Goal: Obtain resource: Obtain resource

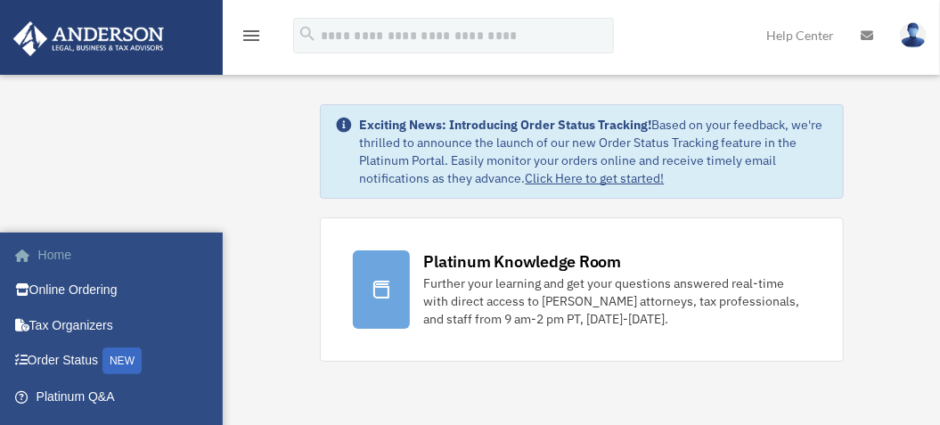
click at [71, 273] on link "Home" at bounding box center [117, 255] width 210 height 36
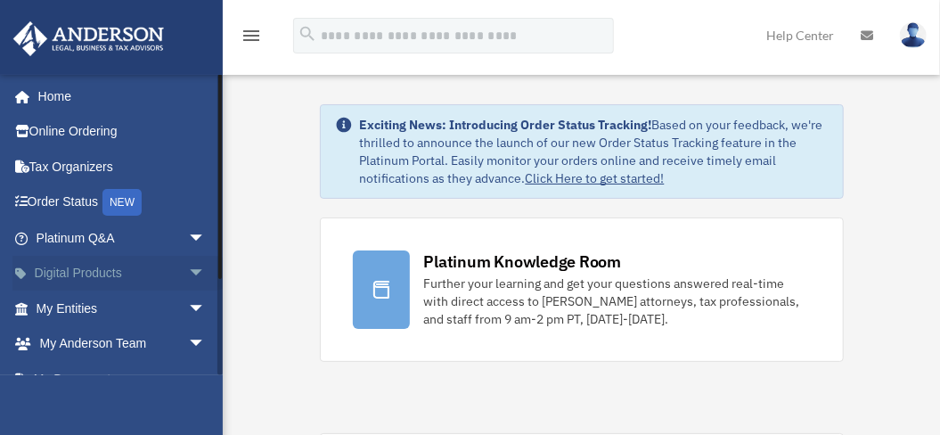
click at [189, 269] on span "arrow_drop_down" at bounding box center [206, 274] width 36 height 37
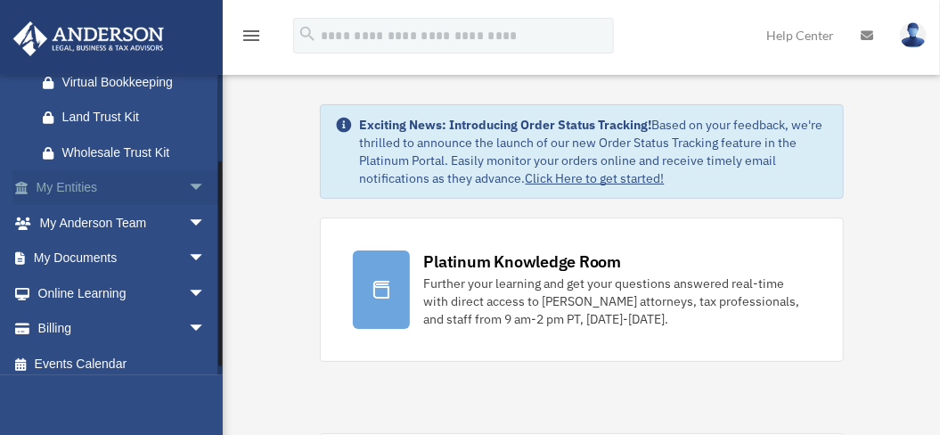
scroll to position [328, 0]
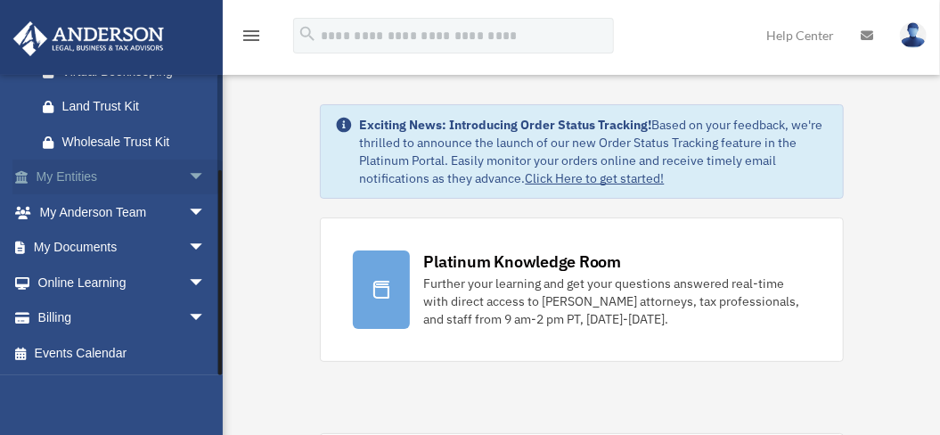
click at [188, 173] on span "arrow_drop_down" at bounding box center [206, 178] width 36 height 37
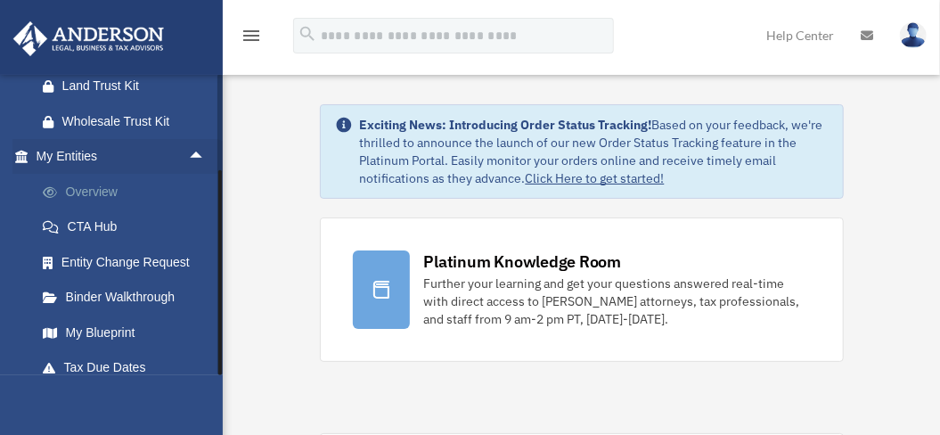
click at [106, 207] on link "Overview" at bounding box center [129, 192] width 208 height 36
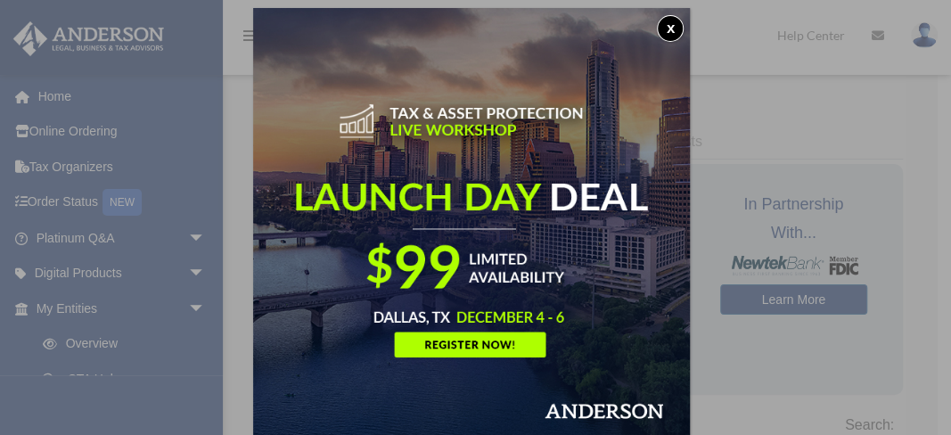
click at [674, 25] on button "x" at bounding box center [670, 28] width 27 height 27
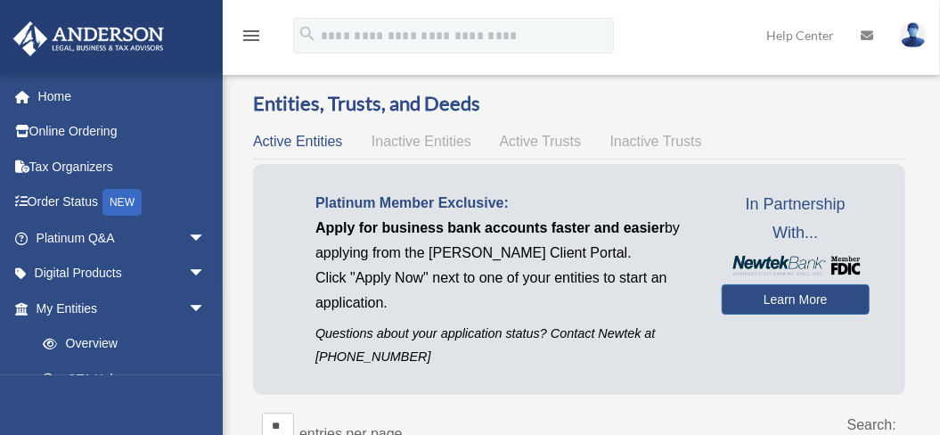
click at [418, 137] on span "Inactive Entities" at bounding box center [422, 141] width 100 height 15
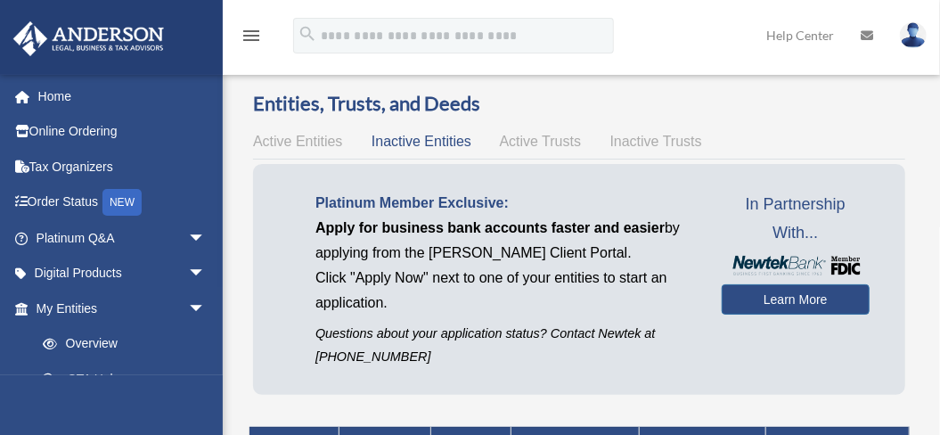
click at [544, 140] on span "Active Trusts" at bounding box center [541, 141] width 82 height 15
click at [295, 137] on span "Active Entities" at bounding box center [297, 141] width 89 height 15
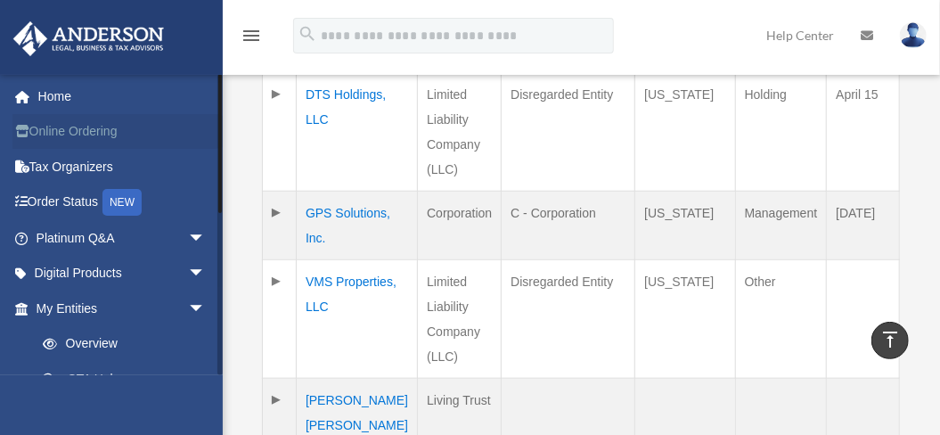
scroll to position [594, 0]
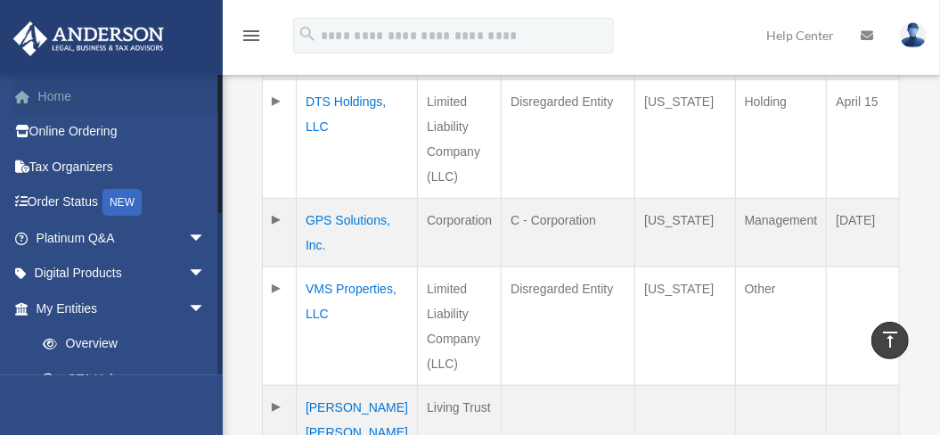
click at [68, 96] on link "Home" at bounding box center [122, 96] width 220 height 36
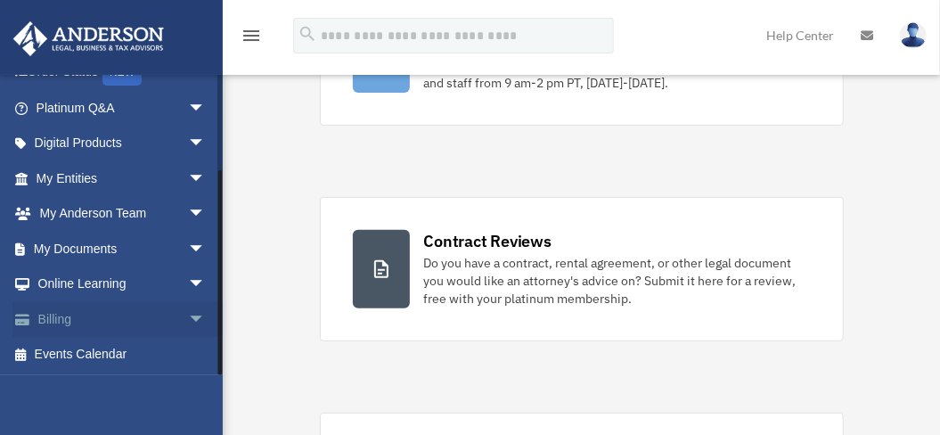
scroll to position [356, 0]
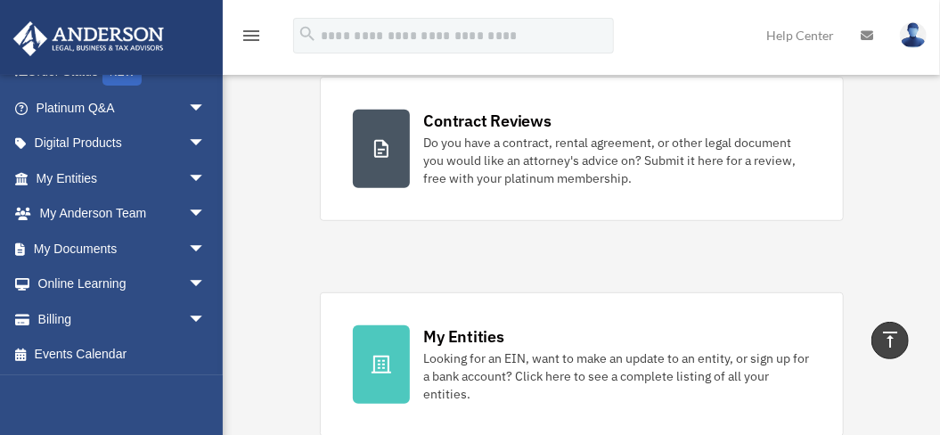
click at [215, 394] on div "[EMAIL_ADDRESS][DOMAIN_NAME] Sign Out [EMAIL_ADDRESS][DOMAIN_NAME] Home Online …" at bounding box center [111, 291] width 223 height 435
click at [188, 279] on span "arrow_drop_down" at bounding box center [206, 284] width 36 height 37
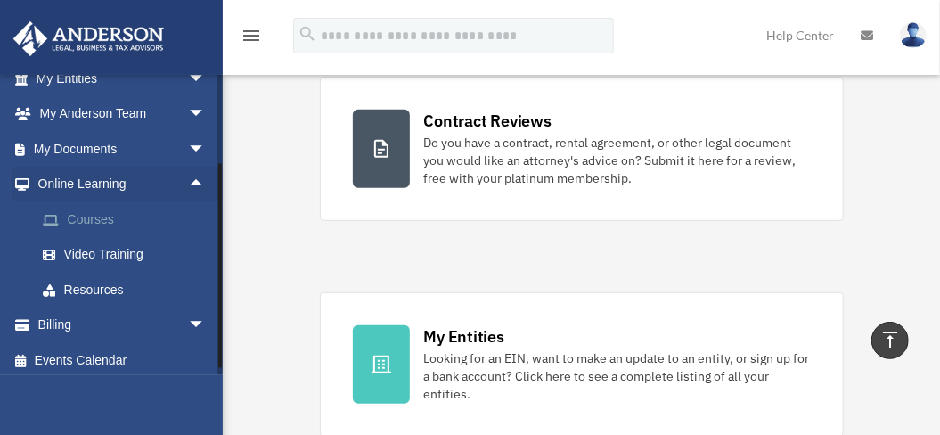
scroll to position [235, 0]
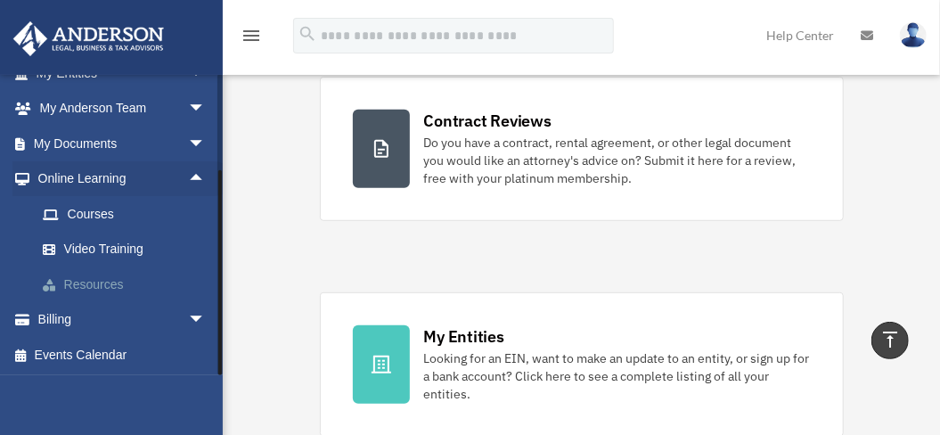
click at [86, 279] on link "Resources" at bounding box center [129, 284] width 208 height 36
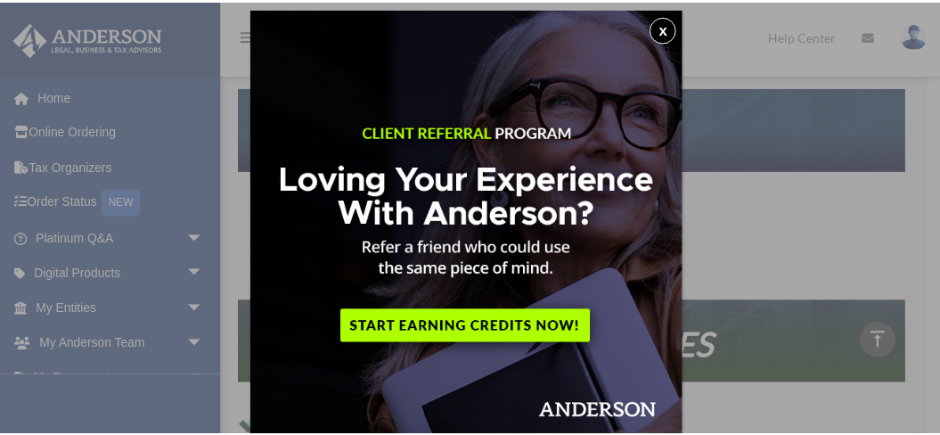
scroll to position [9, 0]
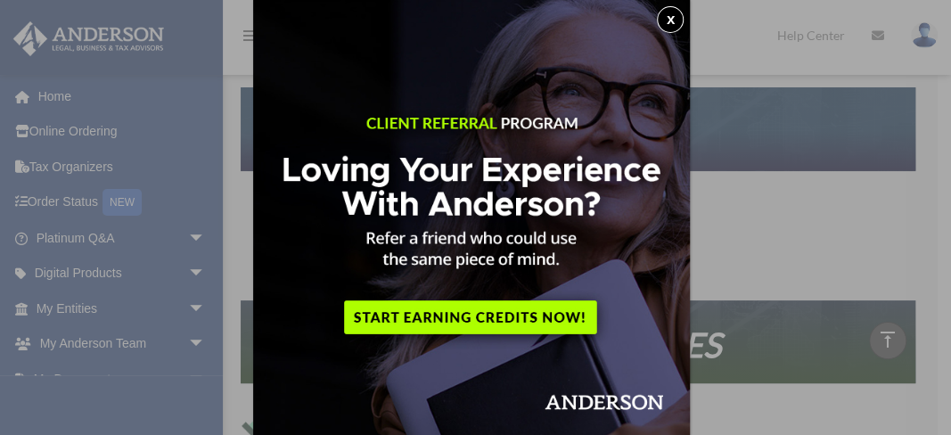
click at [674, 20] on button "x" at bounding box center [670, 19] width 27 height 27
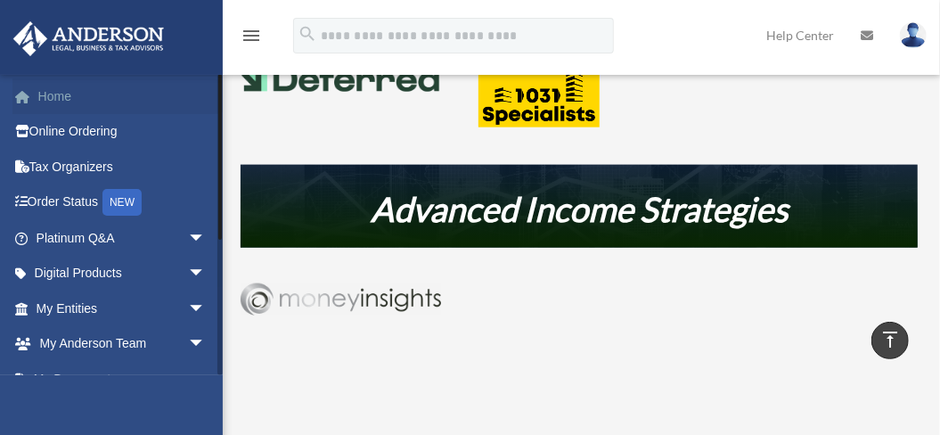
scroll to position [808, 0]
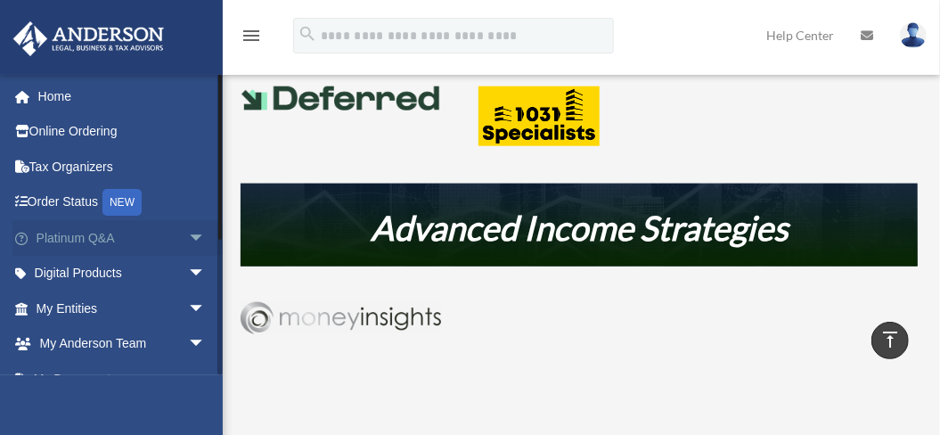
click at [188, 233] on span "arrow_drop_down" at bounding box center [206, 238] width 36 height 37
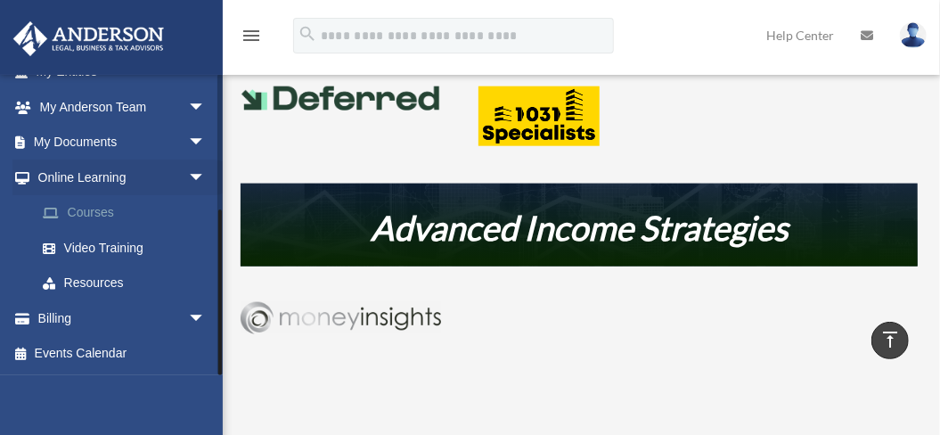
scroll to position [618, 0]
click at [109, 283] on link "Resources" at bounding box center [129, 284] width 208 height 36
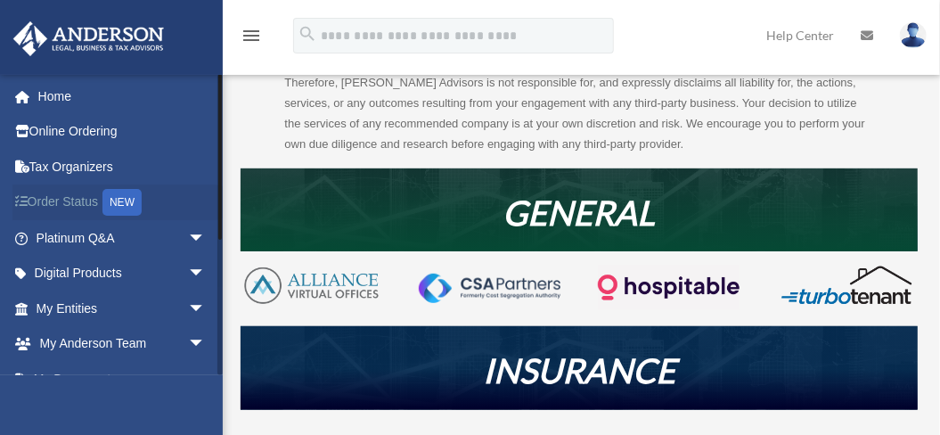
scroll to position [237, 0]
click at [188, 307] on span "arrow_drop_down" at bounding box center [206, 309] width 36 height 37
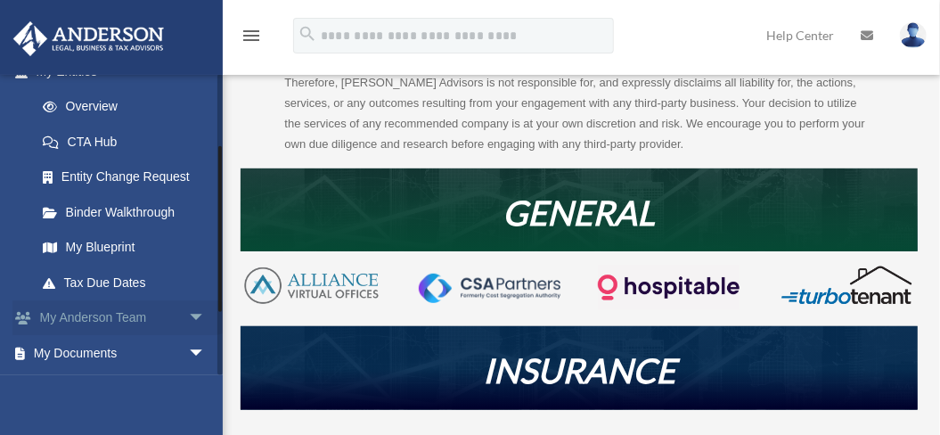
click at [188, 315] on span "arrow_drop_down" at bounding box center [206, 318] width 36 height 37
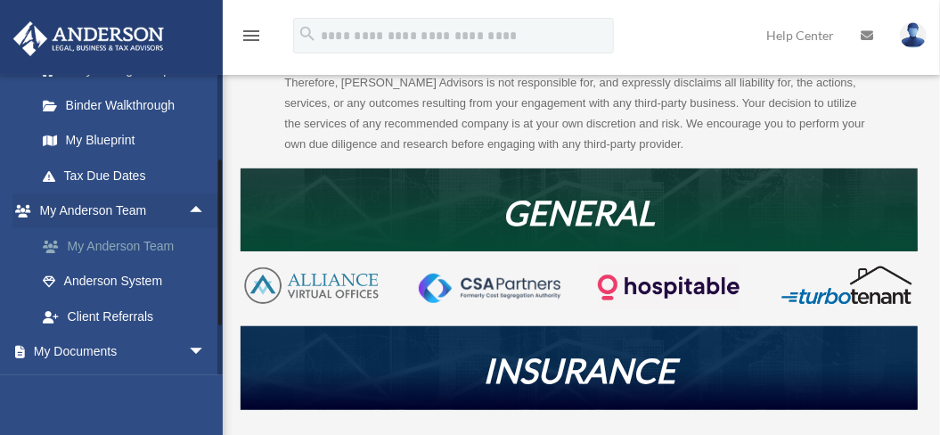
scroll to position [356, 0]
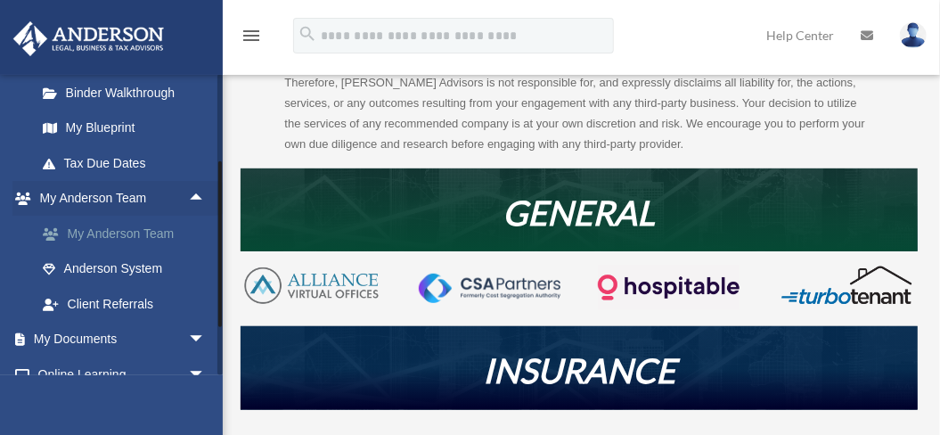
click at [118, 237] on link "My Anderson Team" at bounding box center [129, 234] width 208 height 36
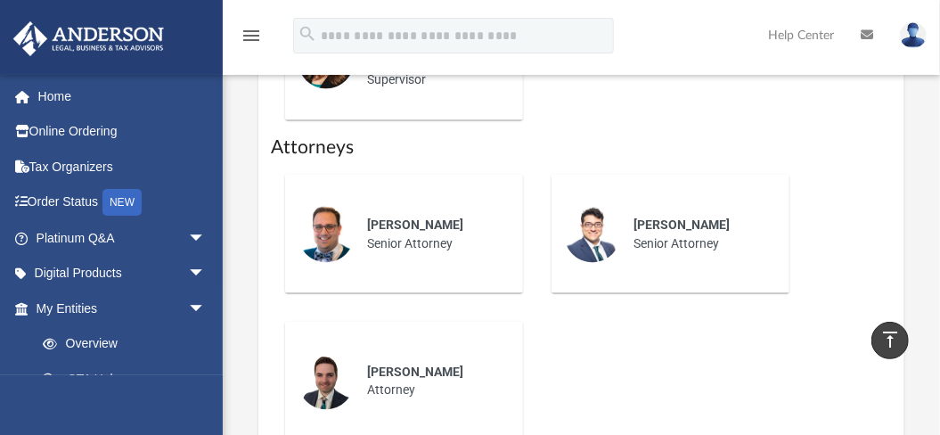
scroll to position [1010, 0]
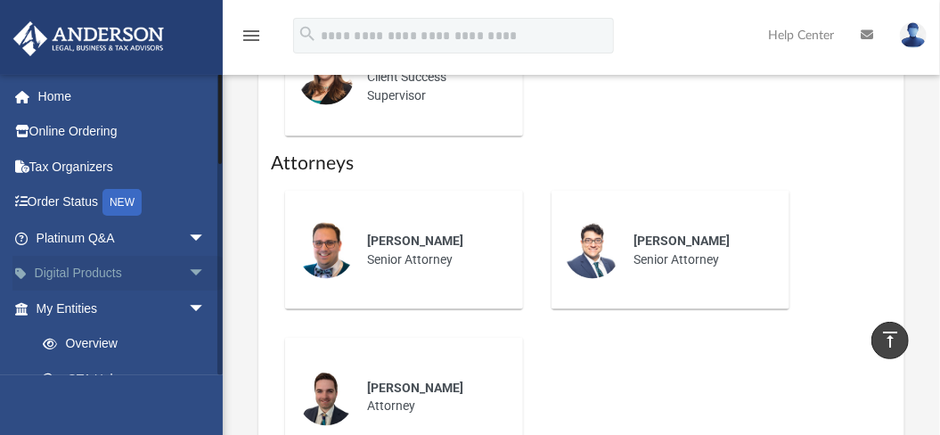
click at [188, 273] on span "arrow_drop_down" at bounding box center [206, 274] width 36 height 37
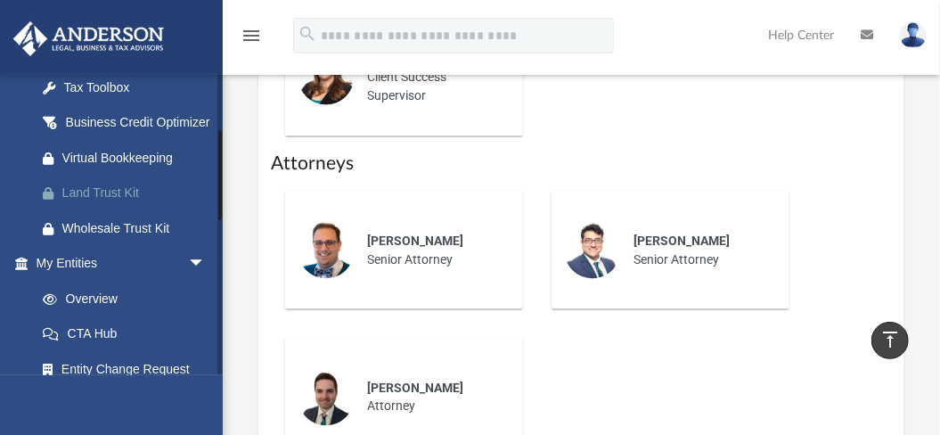
scroll to position [237, 0]
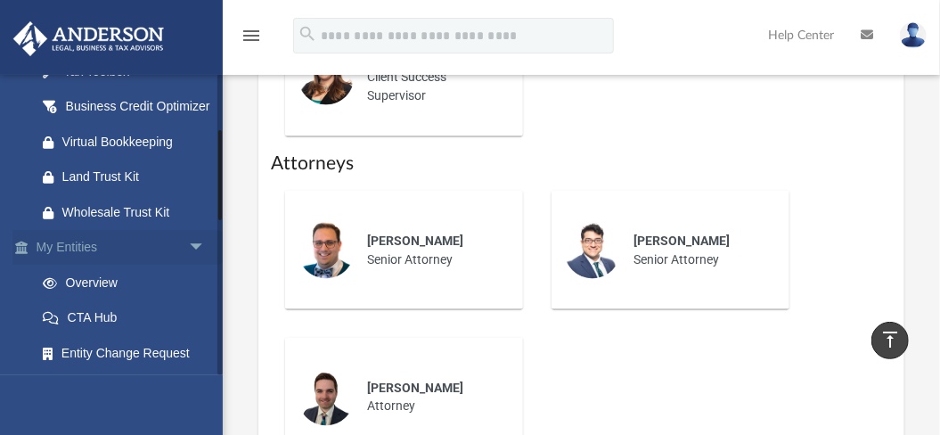
click at [188, 264] on span "arrow_drop_down" at bounding box center [206, 248] width 36 height 37
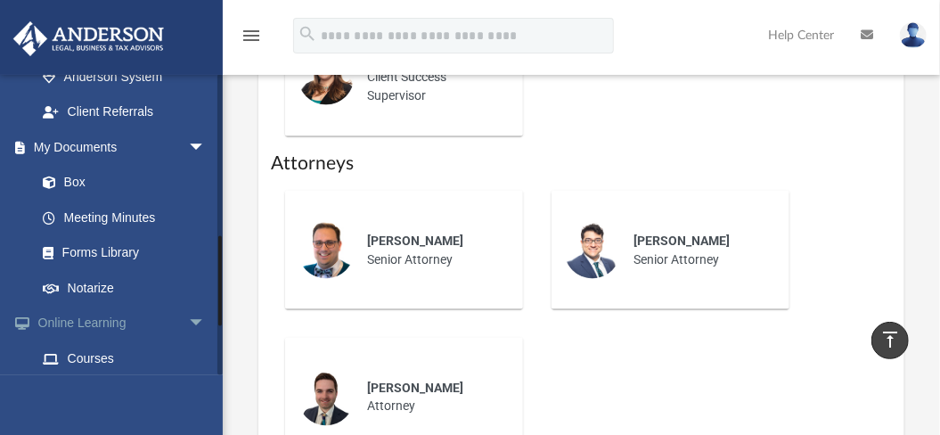
scroll to position [535, 0]
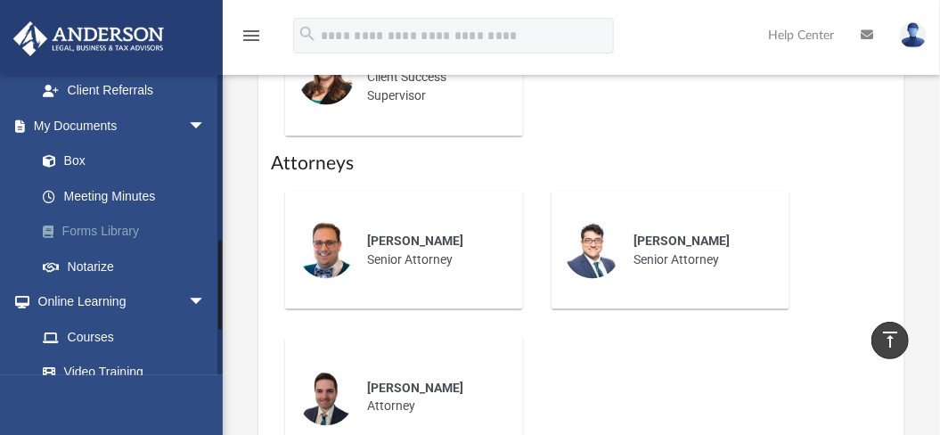
click at [112, 250] on link "Forms Library" at bounding box center [129, 232] width 208 height 36
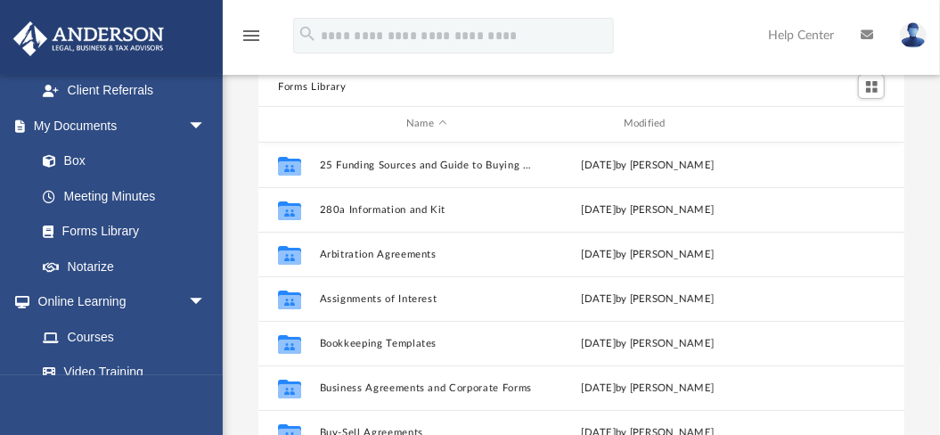
scroll to position [119, 0]
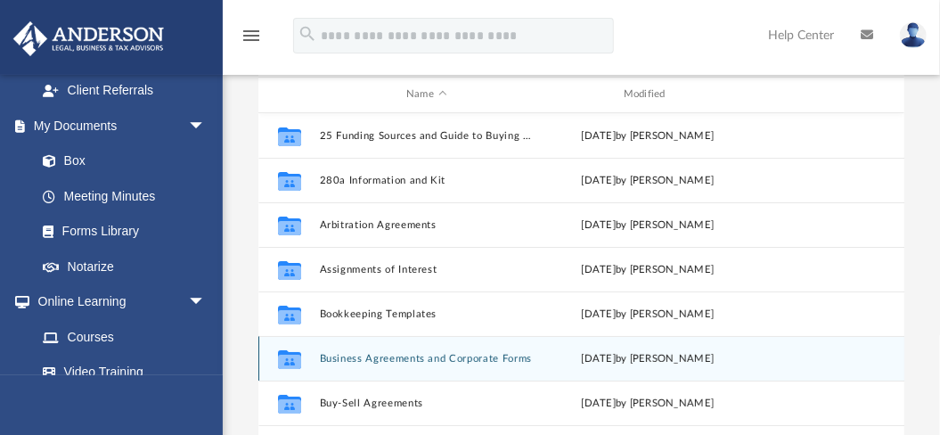
click at [475, 356] on button "Business Agreements and Corporate Forms" at bounding box center [427, 359] width 214 height 12
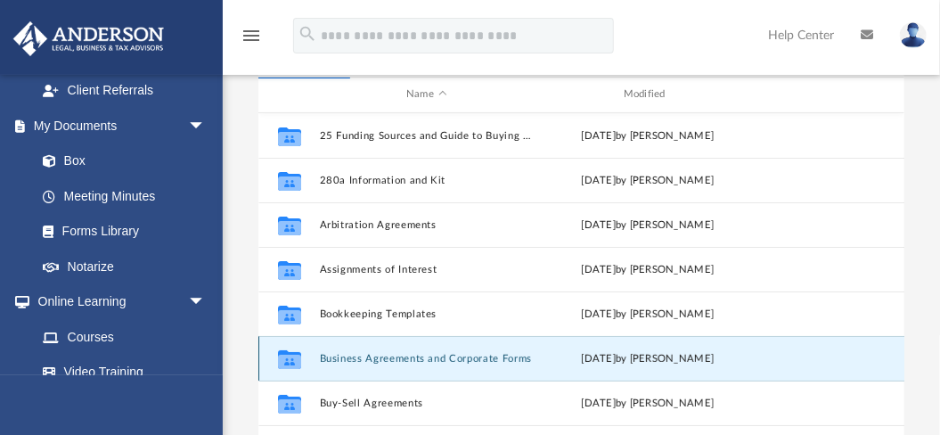
click at [364, 356] on button "Business Agreements and Corporate Forms" at bounding box center [427, 359] width 214 height 12
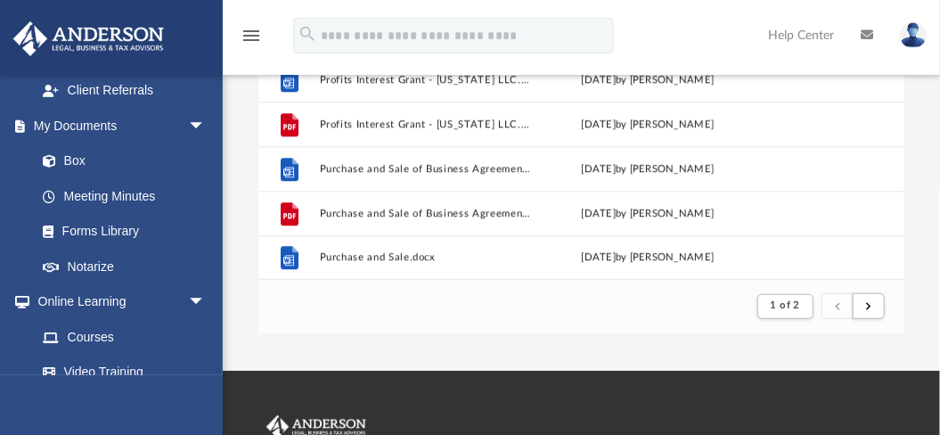
scroll to position [297, 0]
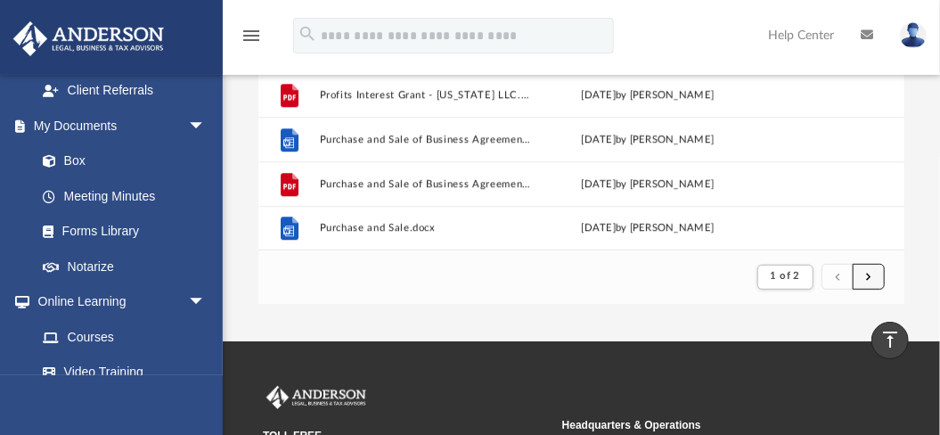
click at [870, 277] on span "submit" at bounding box center [868, 277] width 5 height 10
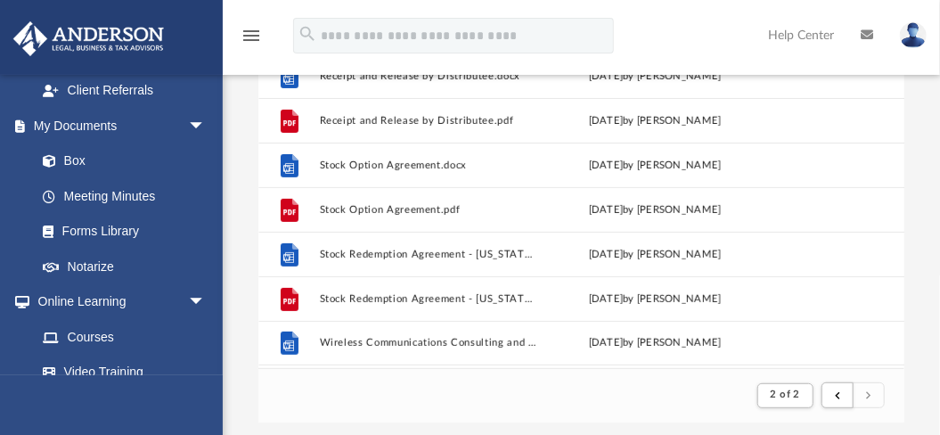
scroll to position [237, 0]
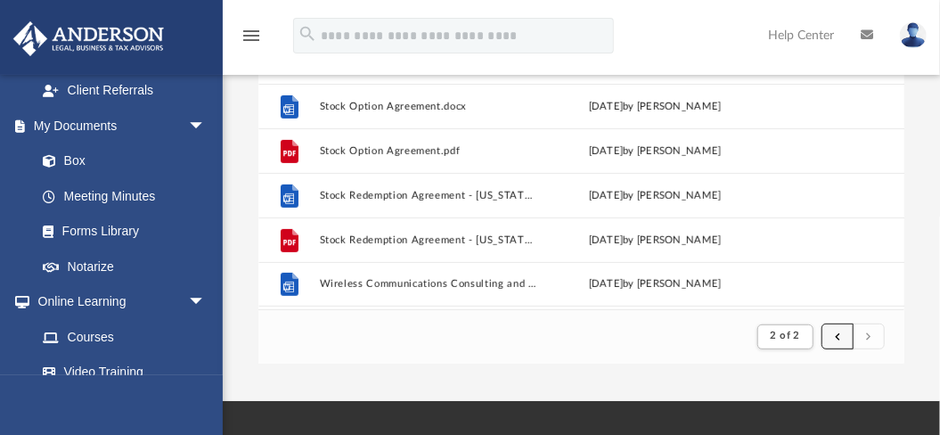
click at [838, 337] on span "submit" at bounding box center [837, 337] width 5 height 10
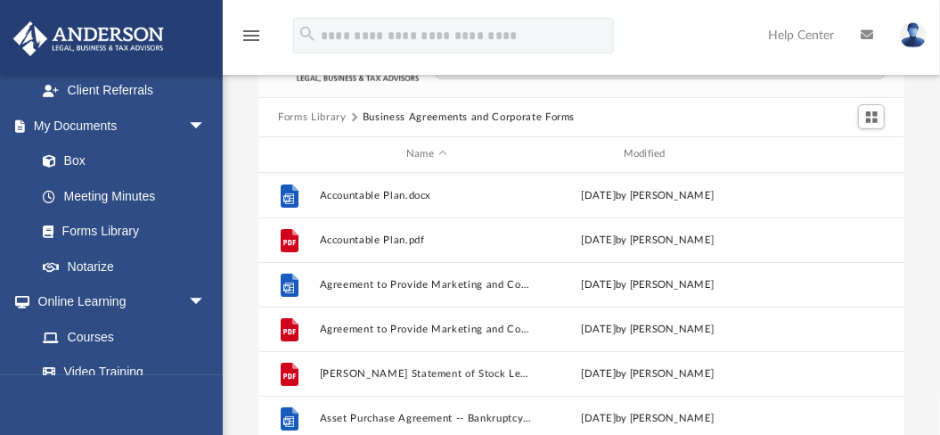
scroll to position [59, 0]
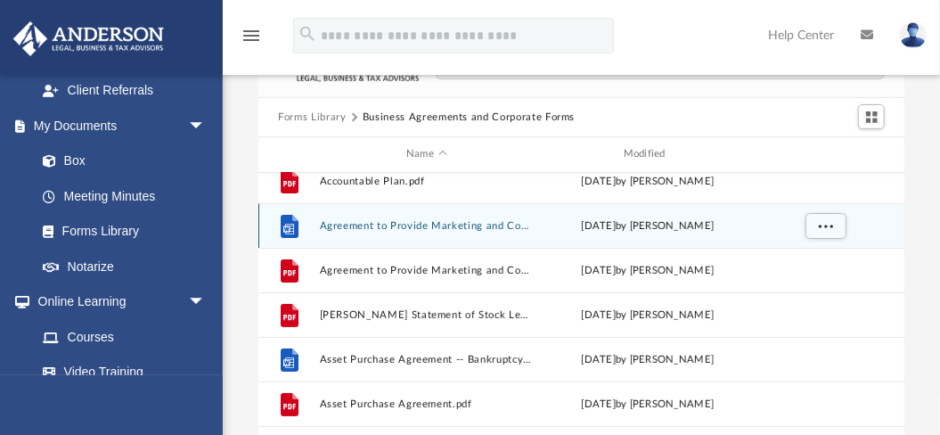
click at [443, 225] on button "Agreement to Provide Marketing and Communications.docx" at bounding box center [427, 226] width 214 height 12
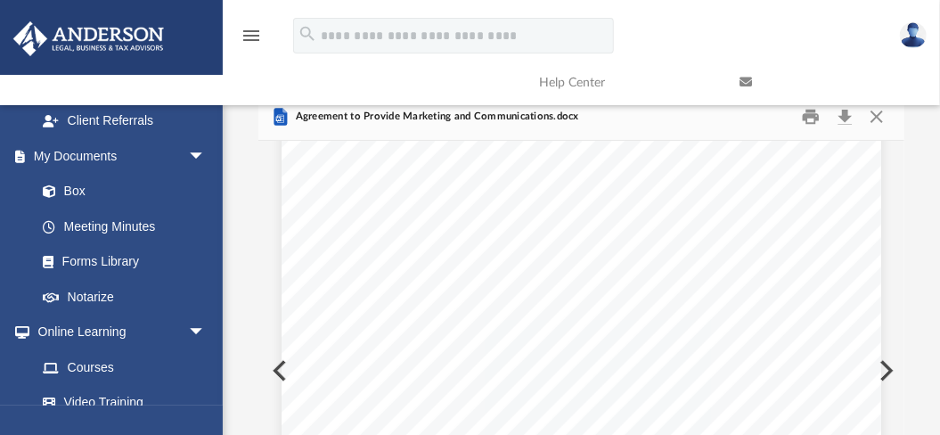
scroll to position [0, 0]
click at [110, 280] on link "Forms Library" at bounding box center [129, 262] width 208 height 36
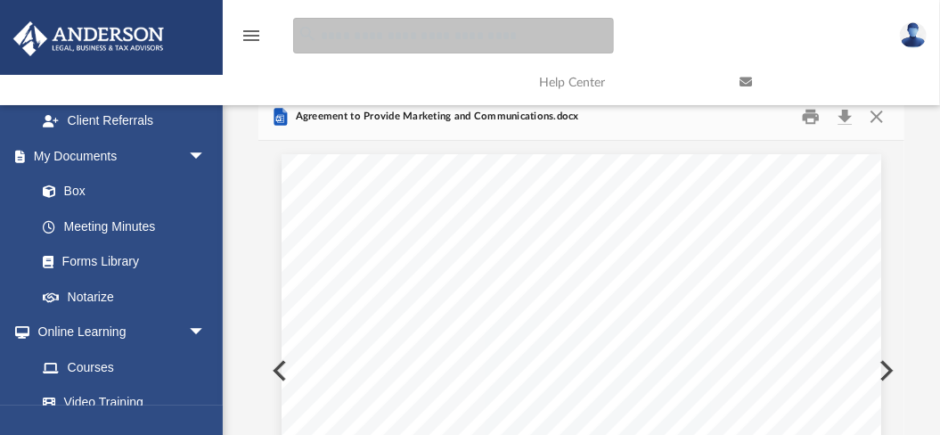
click at [364, 36] on input "search" at bounding box center [453, 36] width 321 height 36
type input "**********"
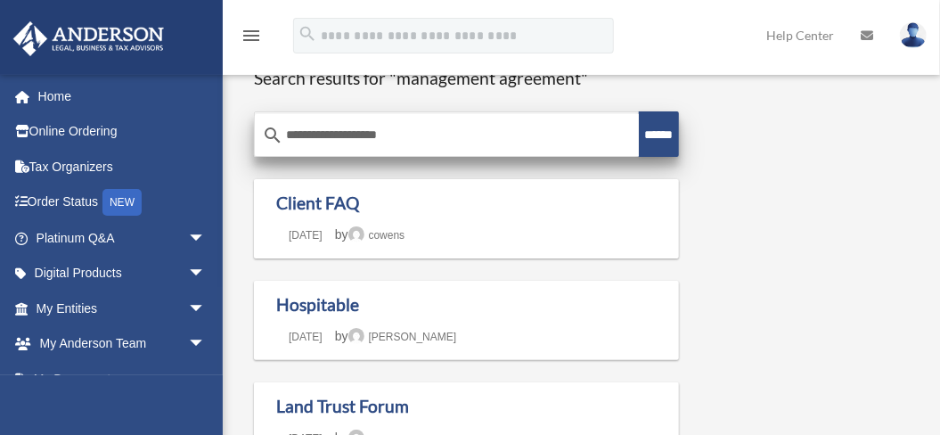
click at [453, 128] on input "**********" at bounding box center [447, 135] width 384 height 43
type input "**********"
click at [667, 141] on input "******" at bounding box center [658, 133] width 39 height 45
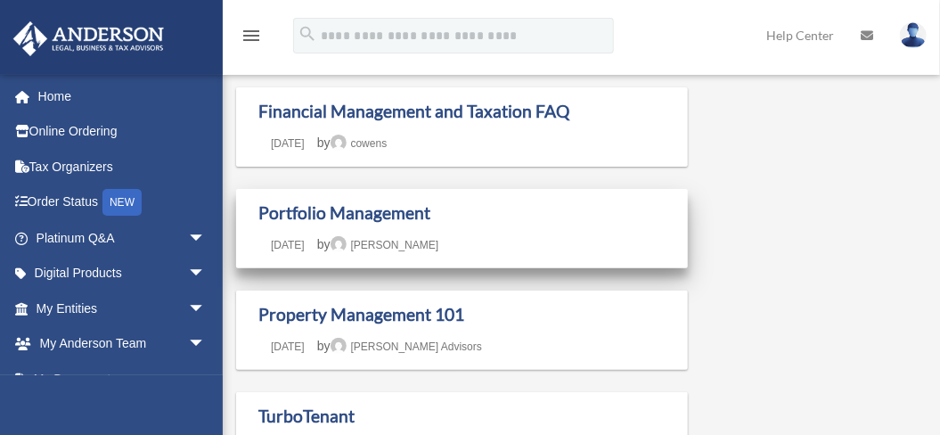
scroll to position [119, 0]
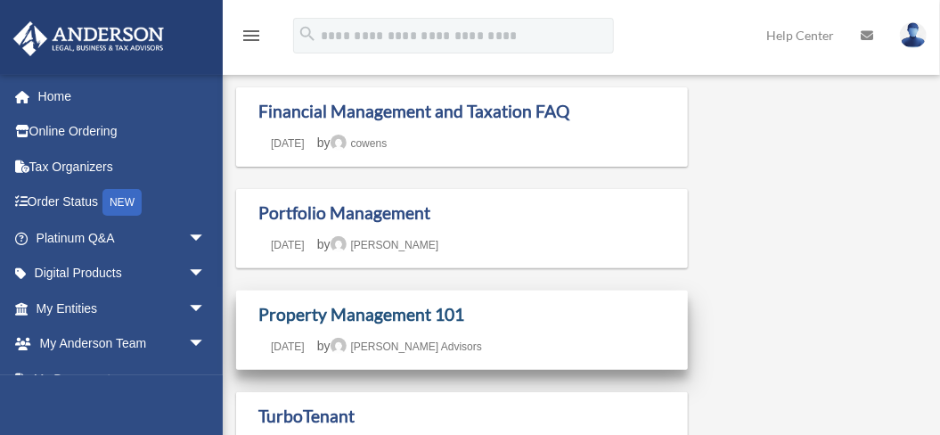
click at [376, 323] on link "Property Management 101" at bounding box center [361, 314] width 206 height 20
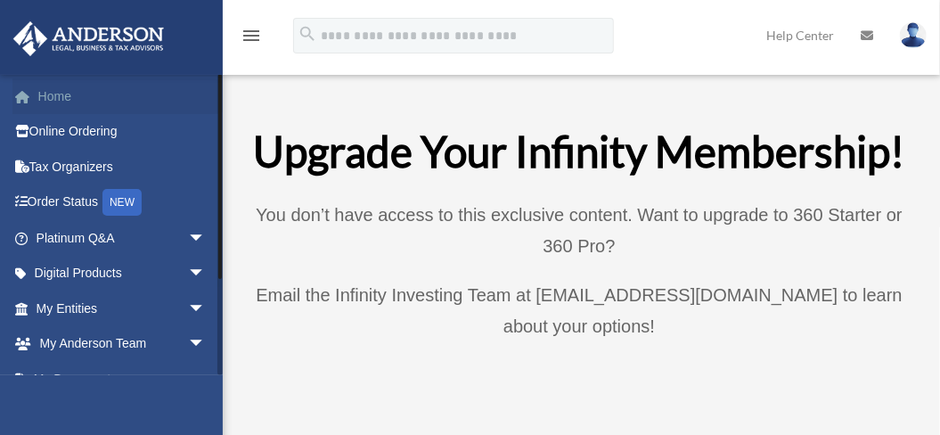
click at [59, 96] on link "Home" at bounding box center [122, 96] width 220 height 36
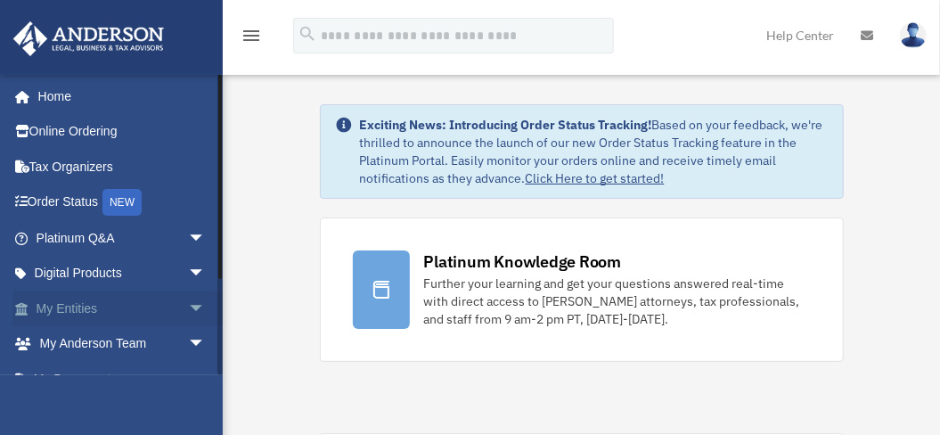
click at [189, 307] on span "arrow_drop_down" at bounding box center [206, 309] width 36 height 37
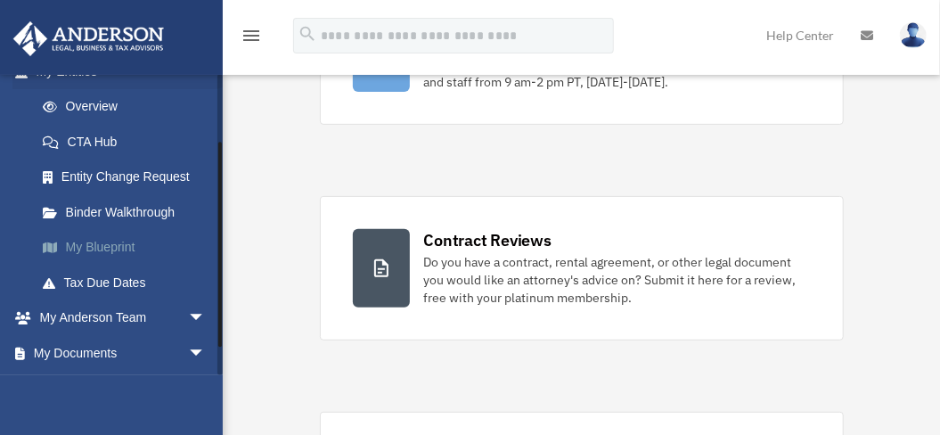
scroll to position [297, 0]
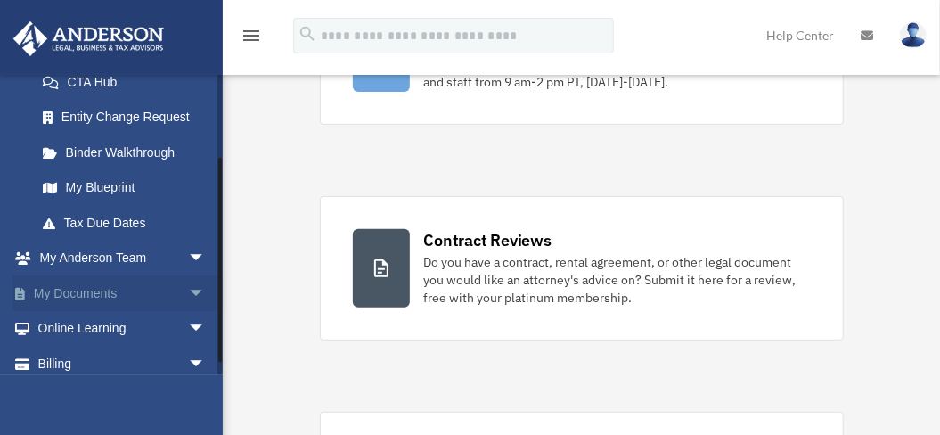
click at [188, 289] on span "arrow_drop_down" at bounding box center [206, 293] width 36 height 37
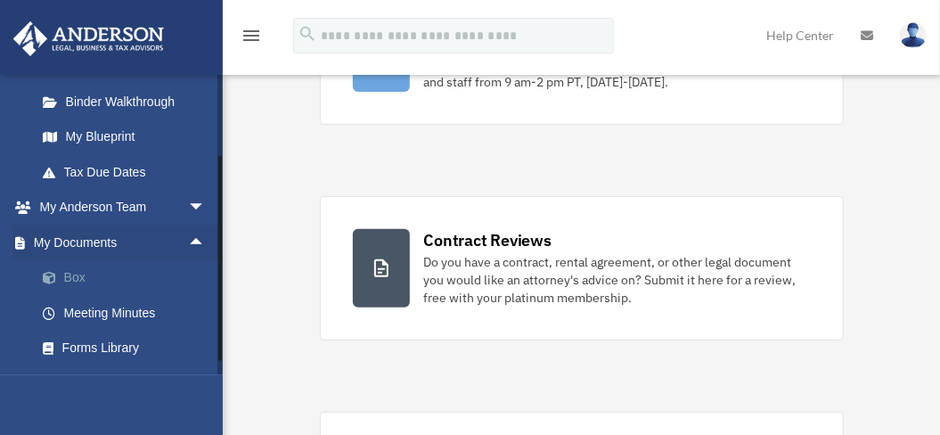
scroll to position [415, 0]
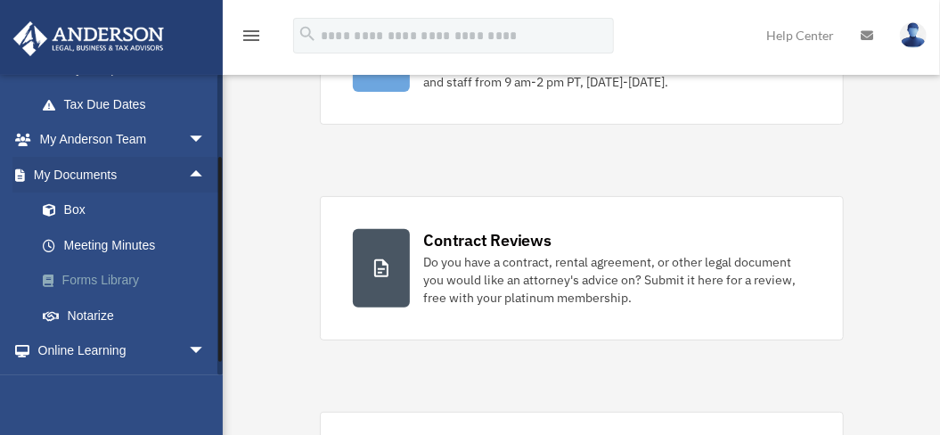
click at [102, 278] on link "Forms Library" at bounding box center [129, 281] width 208 height 36
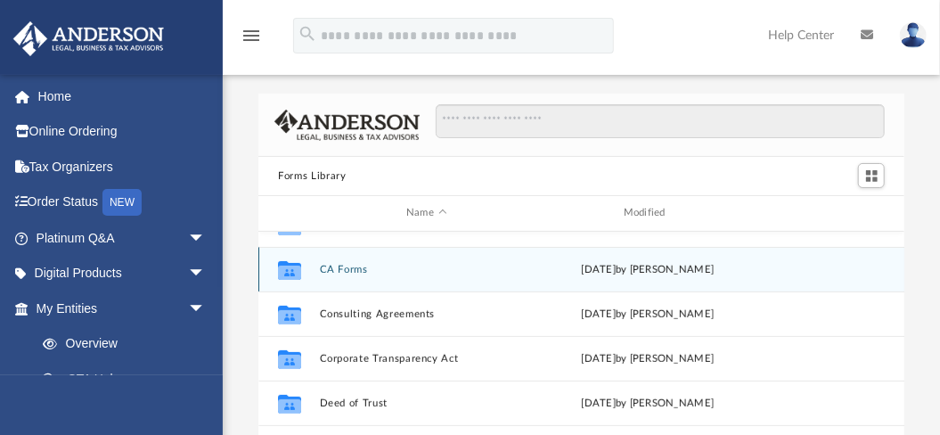
scroll to position [237, 0]
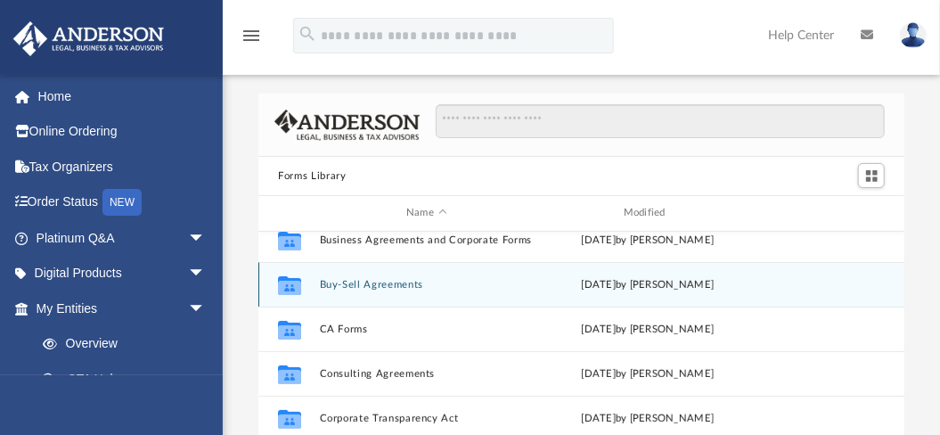
click at [378, 283] on button "Buy-Sell Agreements" at bounding box center [427, 285] width 214 height 12
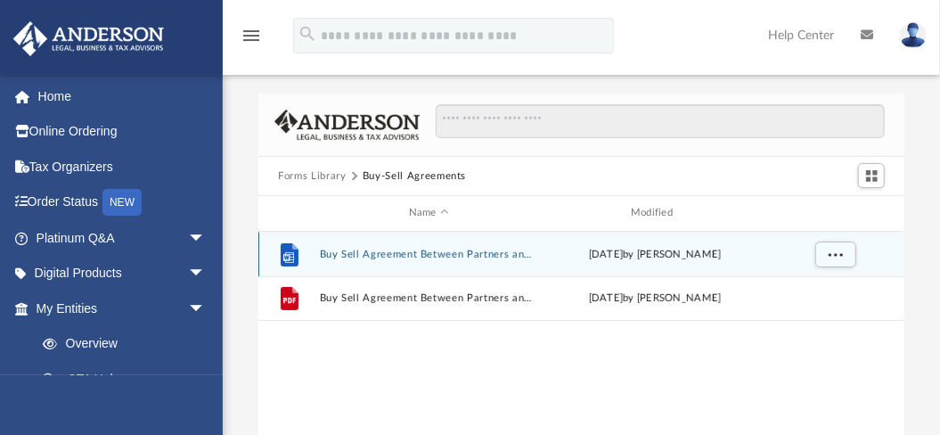
scroll to position [0, 0]
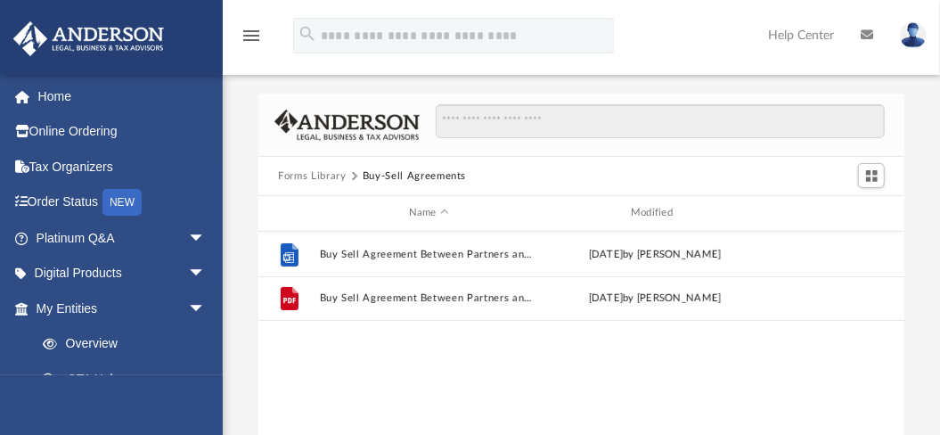
click at [321, 171] on button "Forms Library" at bounding box center [312, 176] width 68 height 16
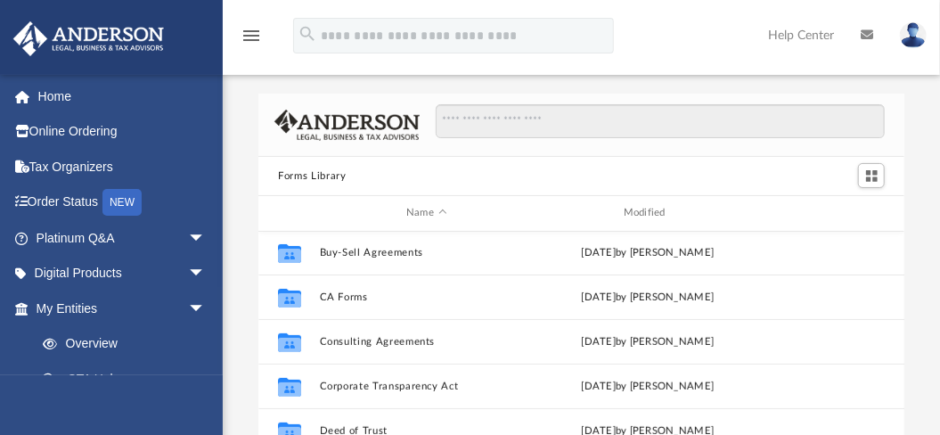
scroll to position [297, 0]
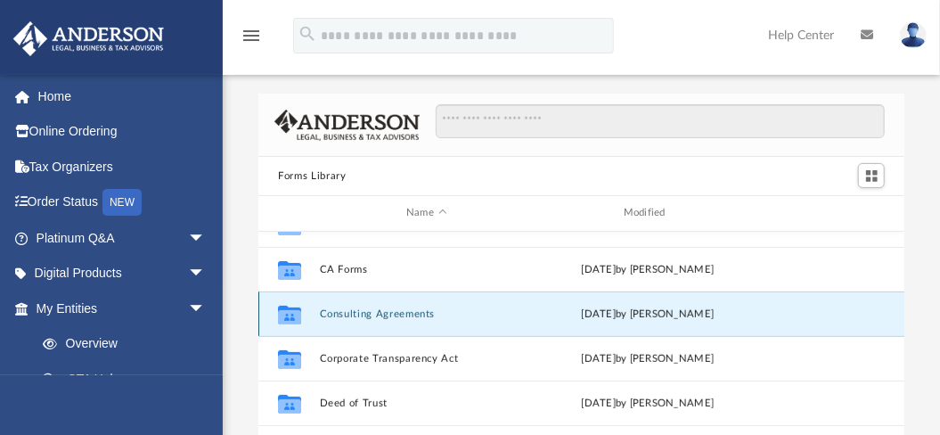
click at [396, 311] on button "Consulting Agreements" at bounding box center [427, 314] width 214 height 12
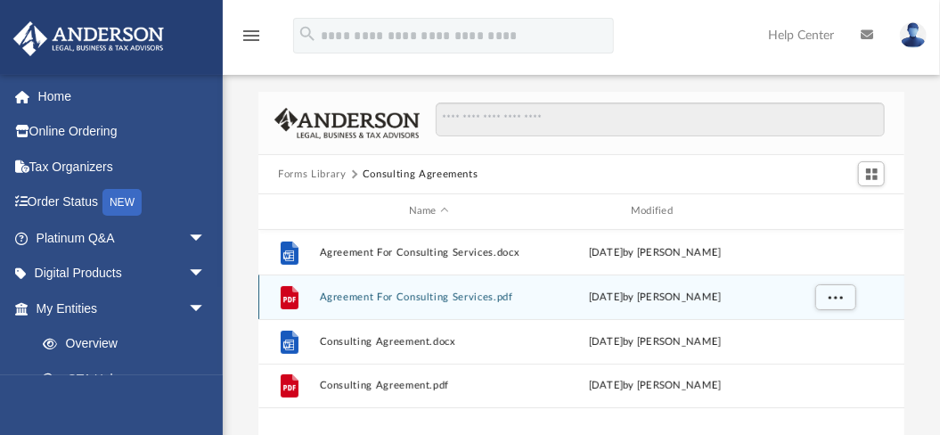
scroll to position [0, 0]
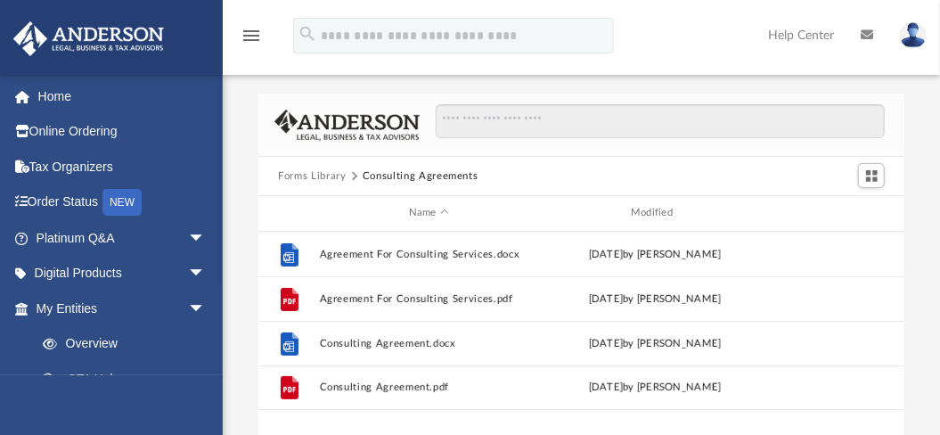
click at [328, 171] on button "Forms Library" at bounding box center [312, 176] width 68 height 16
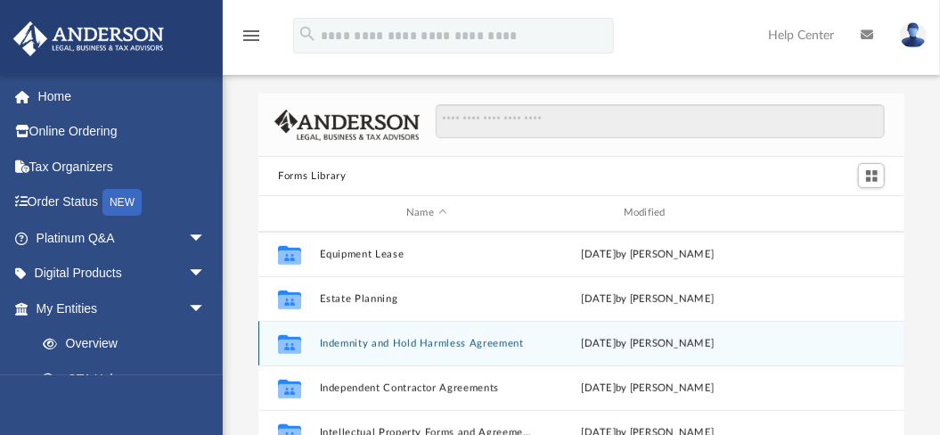
scroll to position [594, 0]
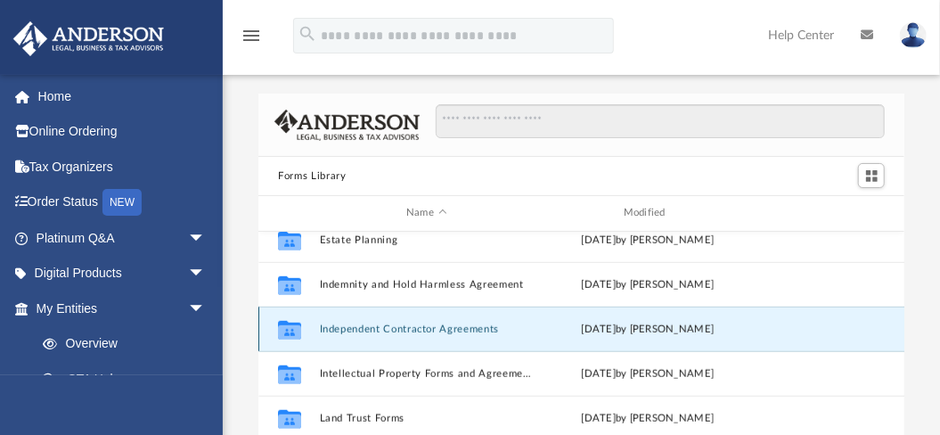
click at [417, 333] on button "Independent Contractor Agreements" at bounding box center [427, 329] width 214 height 12
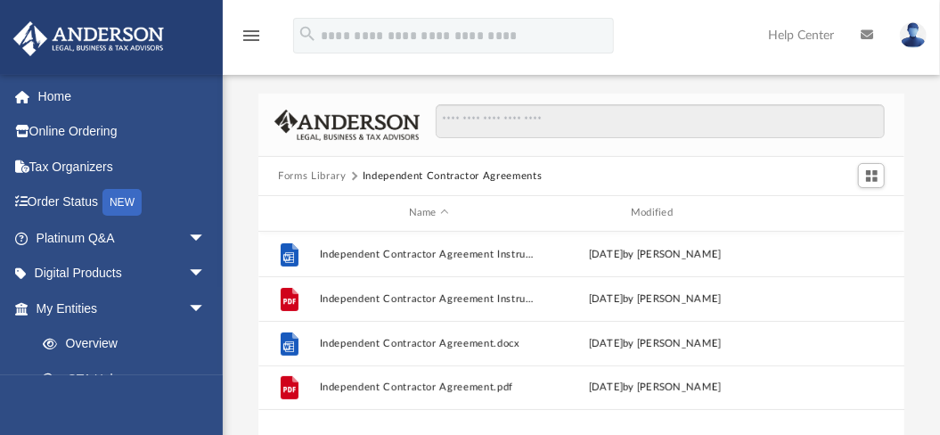
scroll to position [0, 0]
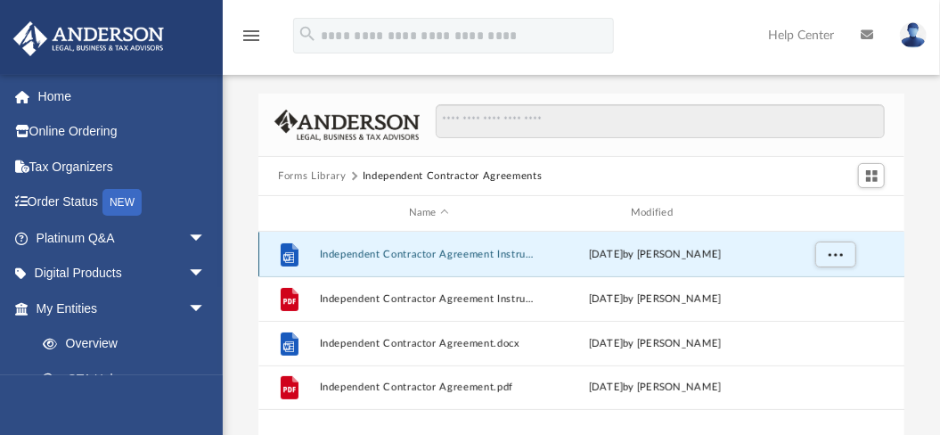
click at [429, 256] on button "Independent Contractor Agreement Instructions.docx" at bounding box center [429, 255] width 218 height 12
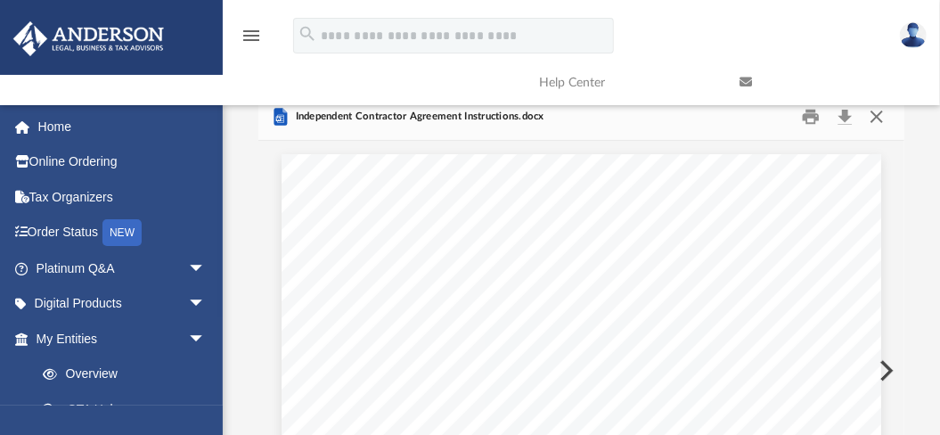
click at [877, 118] on button "Close" at bounding box center [876, 117] width 32 height 28
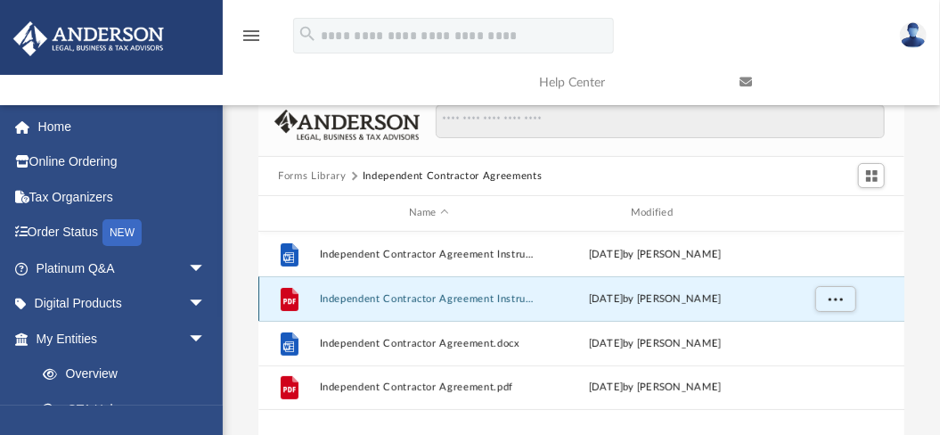
click at [413, 295] on button "Independent Contractor Agreement Instructions.pdf" at bounding box center [429, 299] width 218 height 12
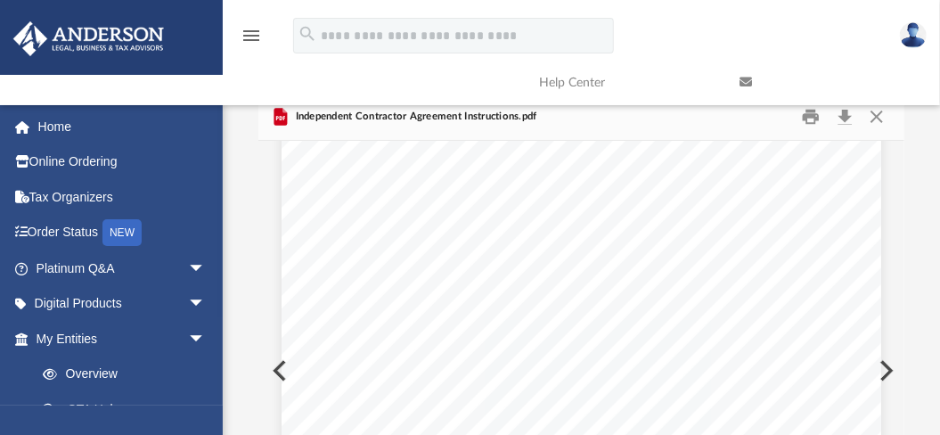
scroll to position [45, 0]
click at [877, 115] on link at bounding box center [826, 82] width 201 height 70
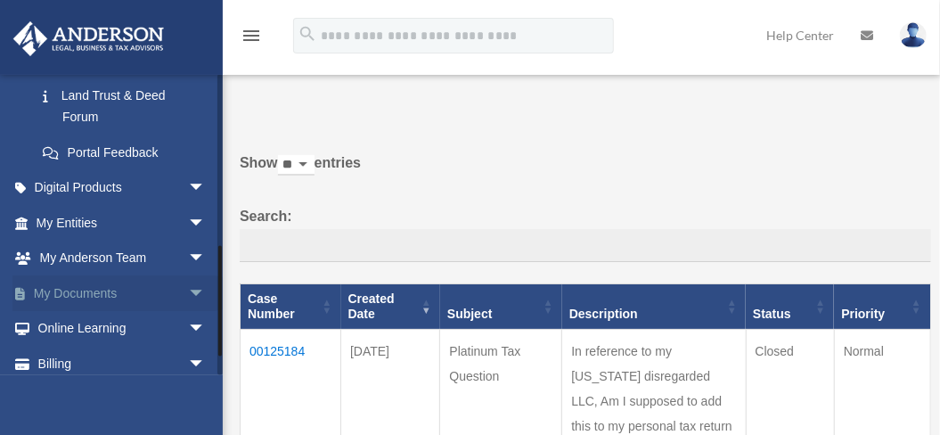
scroll to position [475, 0]
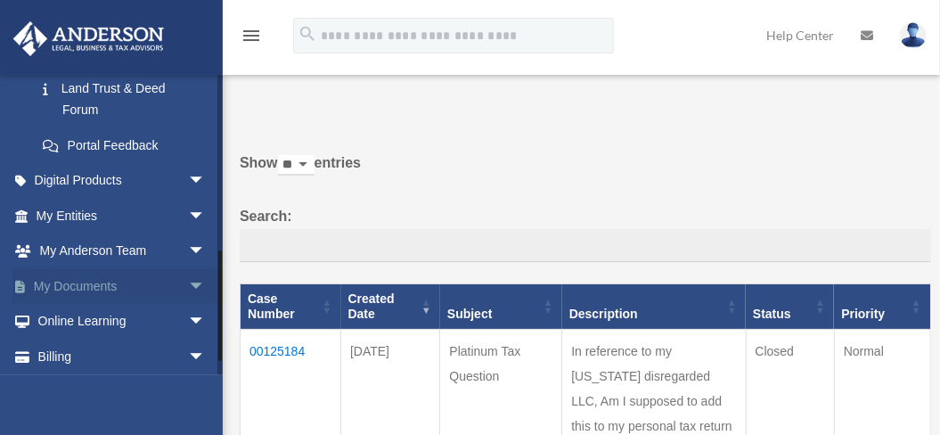
click at [188, 285] on span "arrow_drop_down" at bounding box center [206, 286] width 36 height 37
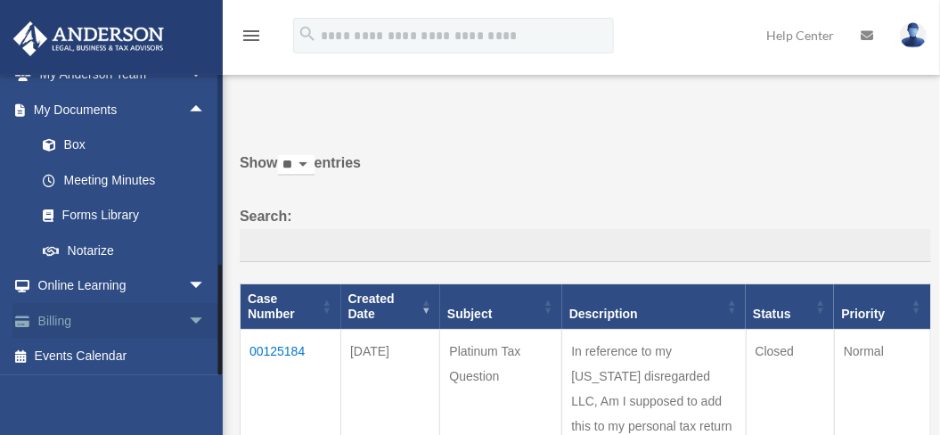
scroll to position [653, 0]
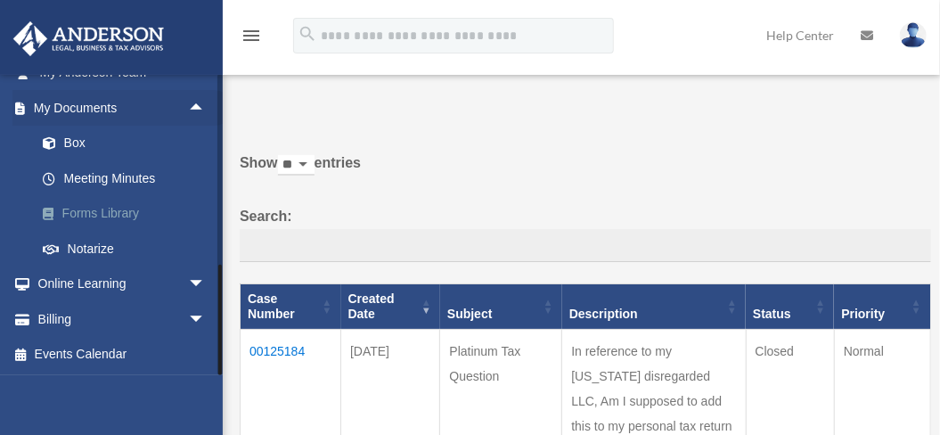
click at [108, 214] on link "Forms Library" at bounding box center [129, 214] width 208 height 36
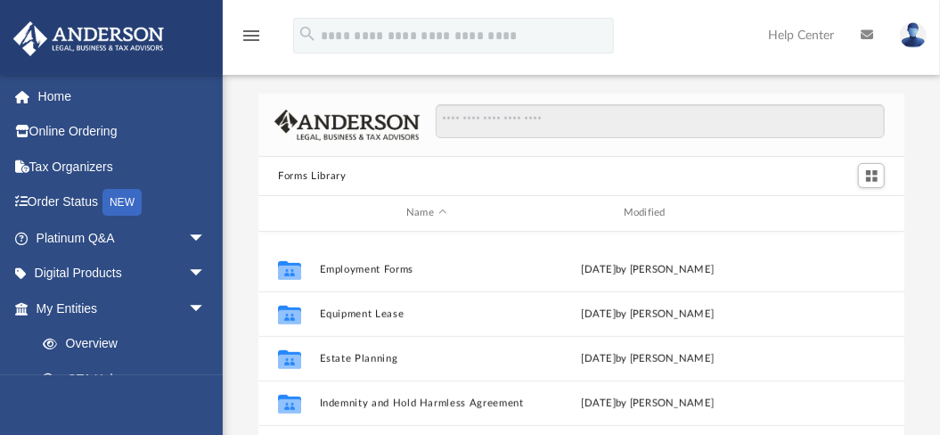
scroll to position [594, 0]
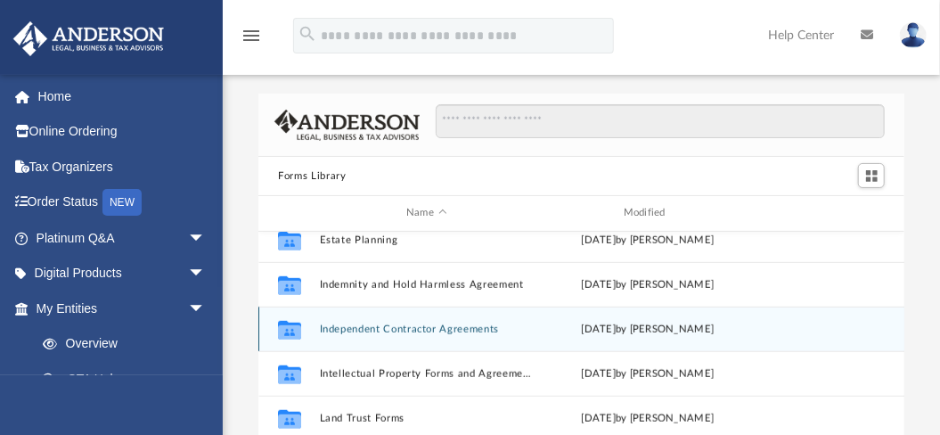
click at [387, 328] on button "Independent Contractor Agreements" at bounding box center [427, 329] width 214 height 12
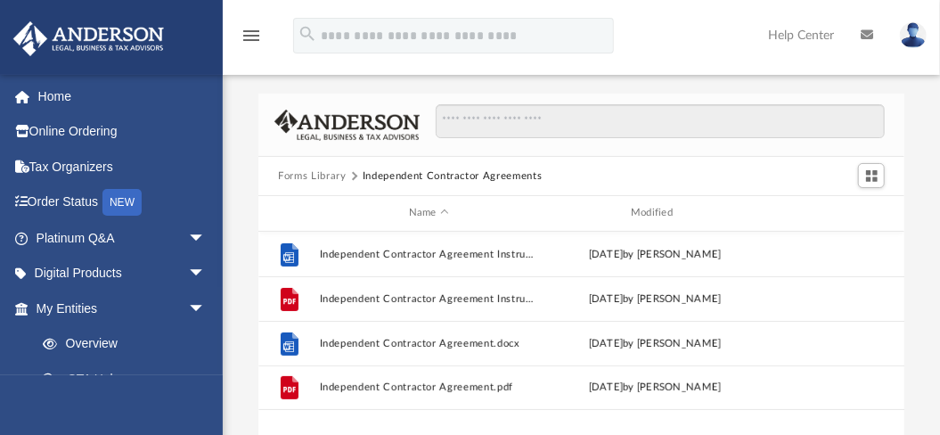
scroll to position [0, 0]
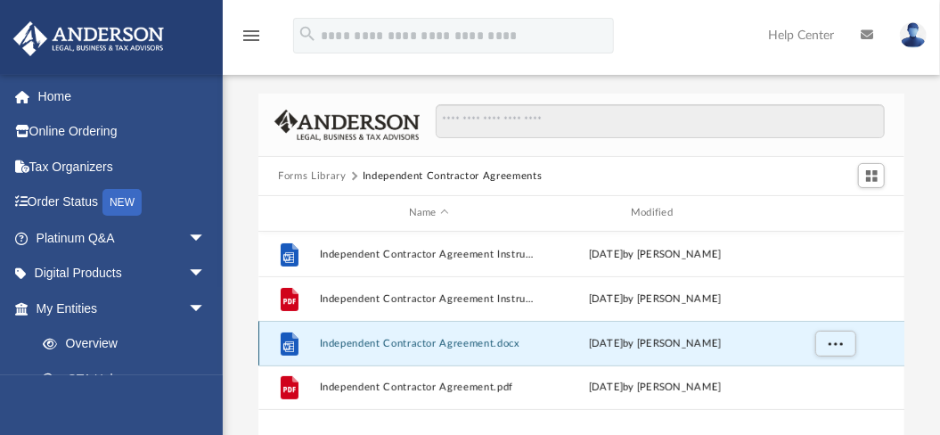
click at [445, 340] on button "Independent Contractor Agreement.docx" at bounding box center [429, 344] width 218 height 12
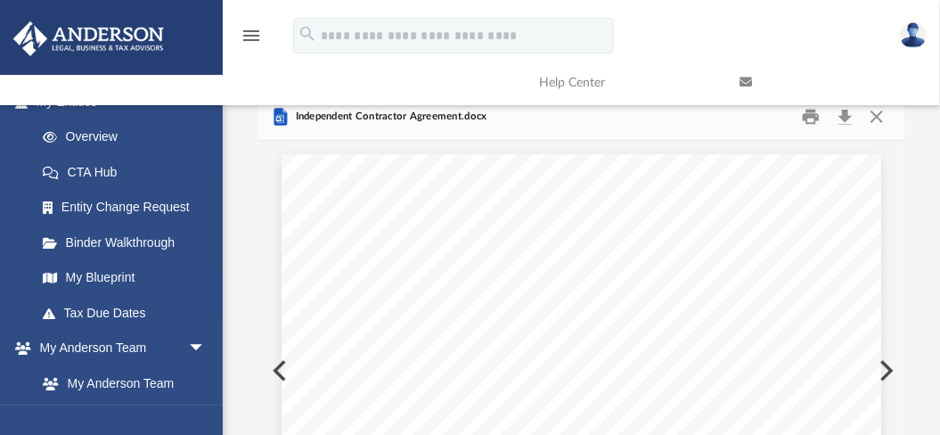
click at [878, 116] on link at bounding box center [826, 82] width 201 height 70
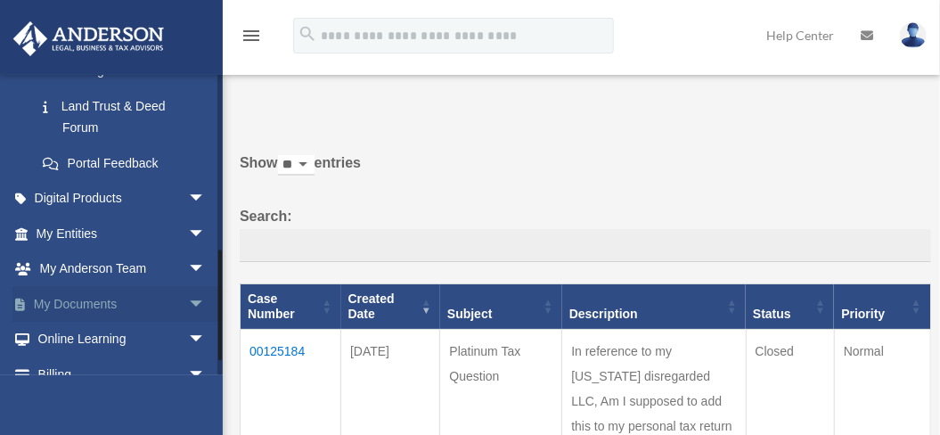
scroll to position [475, 0]
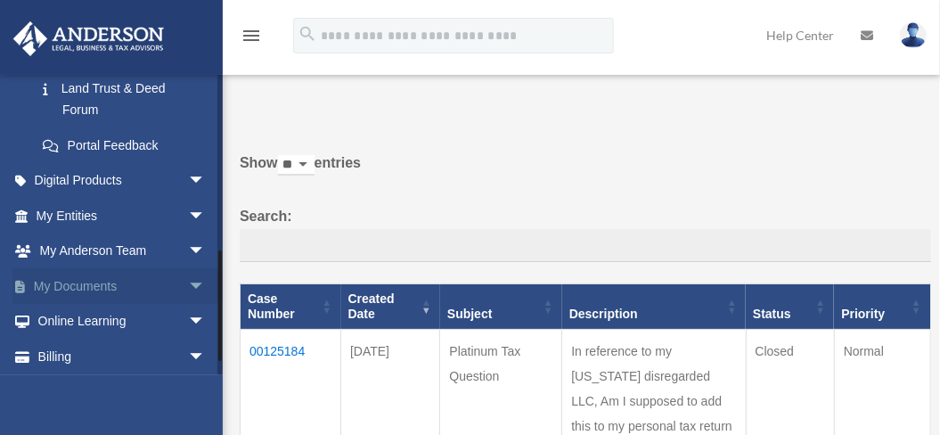
click at [189, 284] on span "arrow_drop_down" at bounding box center [206, 286] width 36 height 37
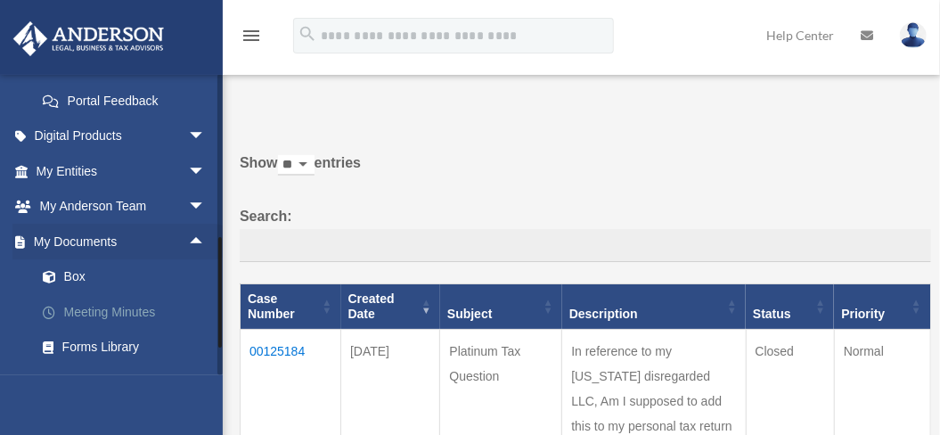
scroll to position [653, 0]
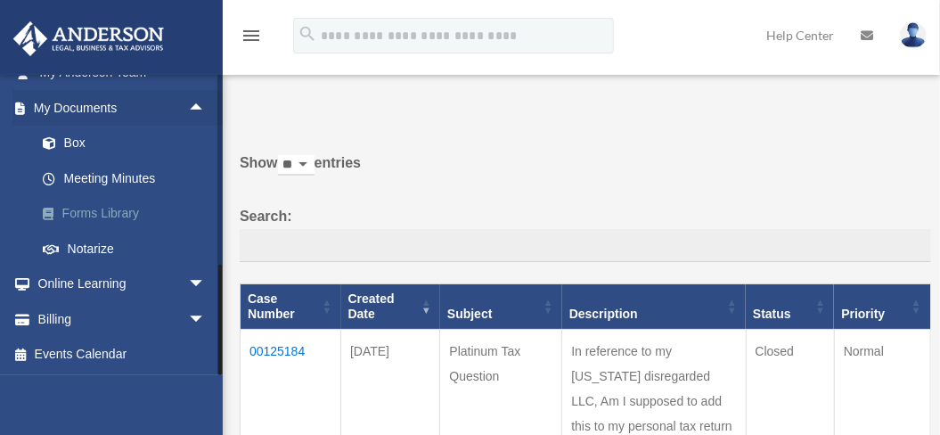
click at [114, 212] on link "Forms Library" at bounding box center [129, 214] width 208 height 36
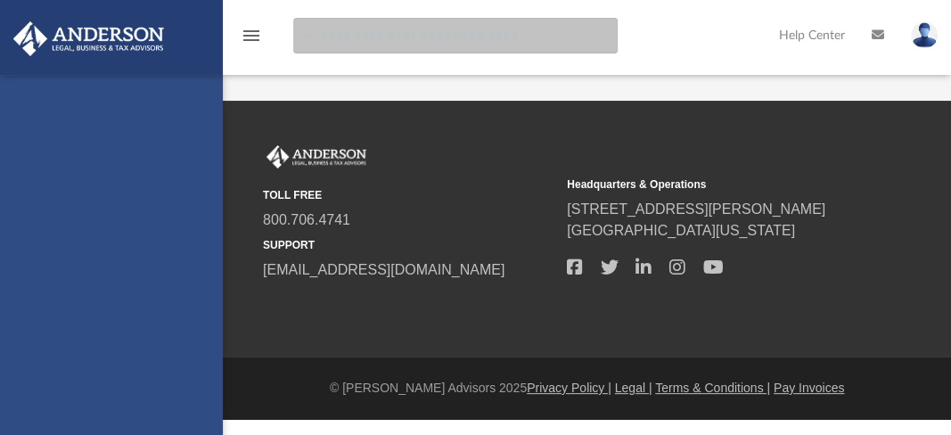
click at [332, 37] on input "search" at bounding box center [455, 36] width 324 height 36
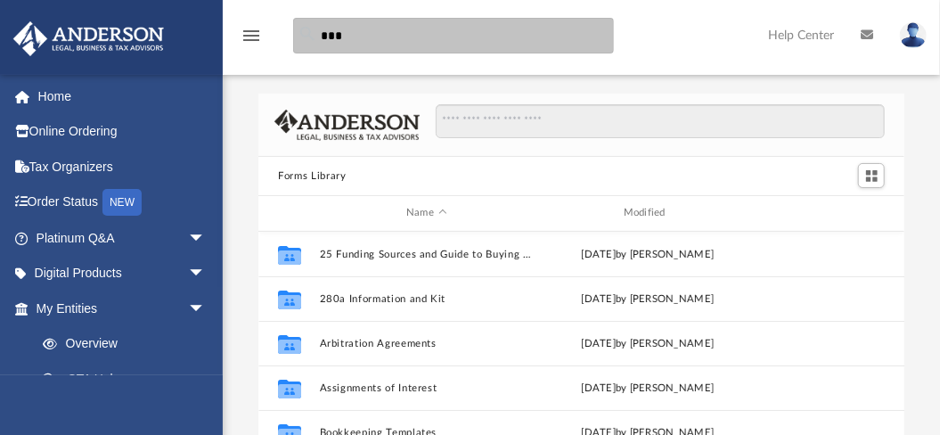
scroll to position [395, 635]
type input "**********"
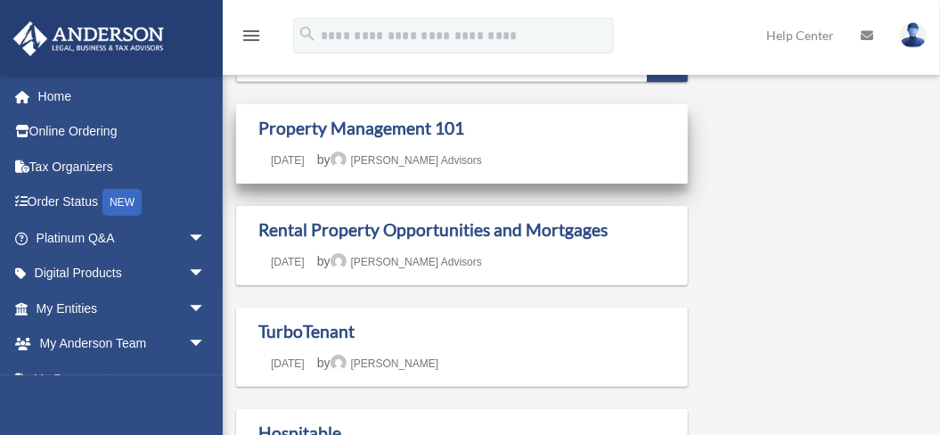
click at [403, 143] on div "Property Management 101 Last updated [DATE] [DATE] by [PERSON_NAME] Advisors" at bounding box center [461, 144] width 407 height 53
click at [526, 163] on div "Property Management 101 Last updated [DATE] [DATE] by [PERSON_NAME] Advisors" at bounding box center [461, 144] width 407 height 53
click at [413, 127] on link "Property Management 101" at bounding box center [361, 128] width 206 height 20
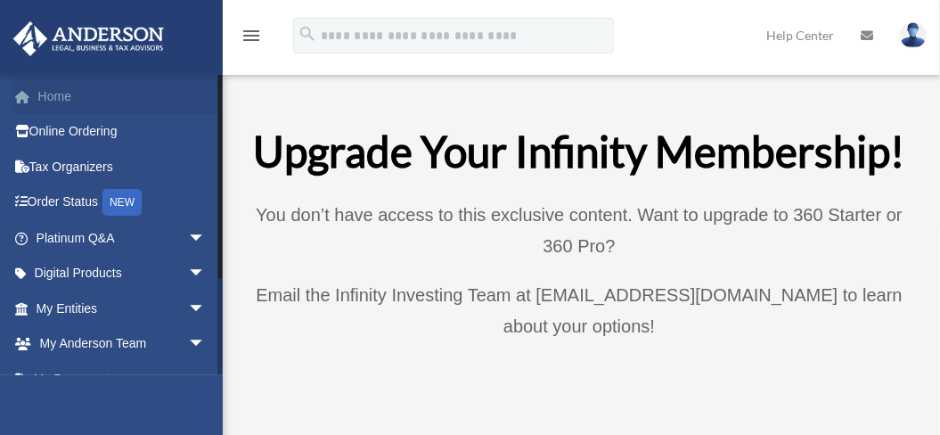
click at [59, 89] on link "Home" at bounding box center [122, 96] width 220 height 36
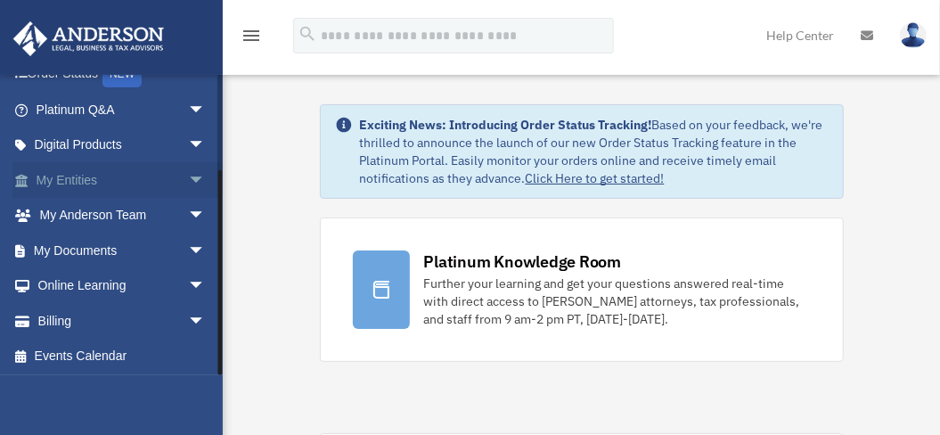
scroll to position [130, 0]
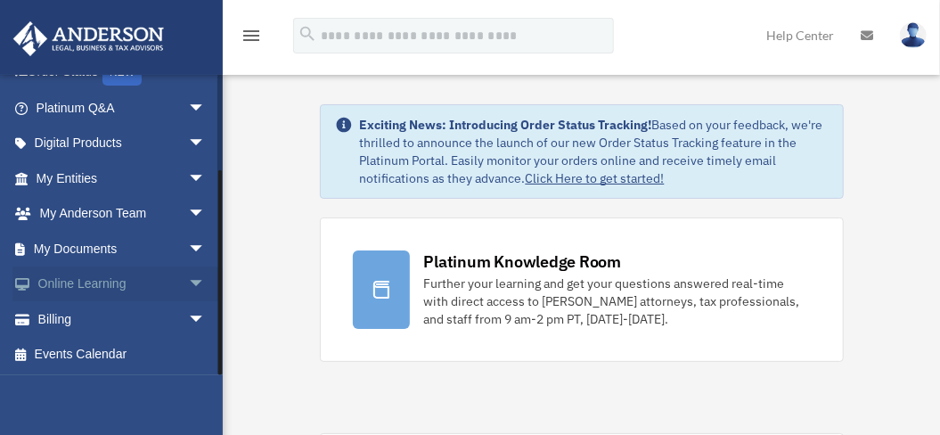
click at [77, 282] on link "Online Learning arrow_drop_down" at bounding box center [122, 284] width 220 height 36
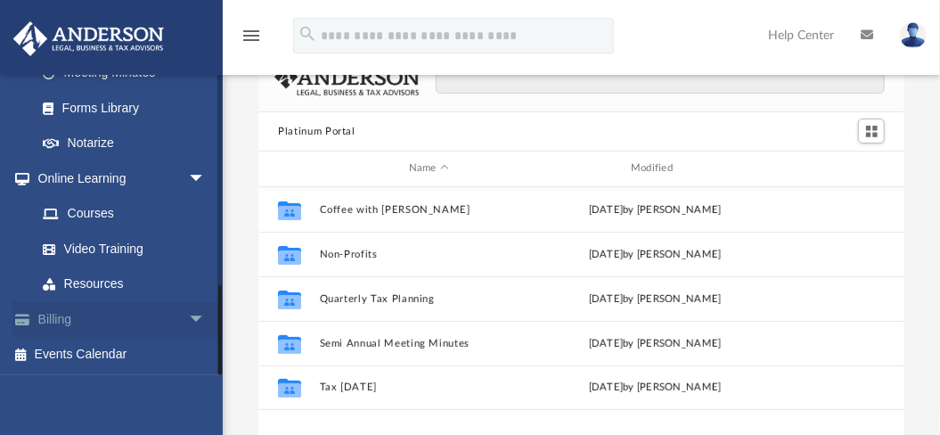
scroll to position [59, 0]
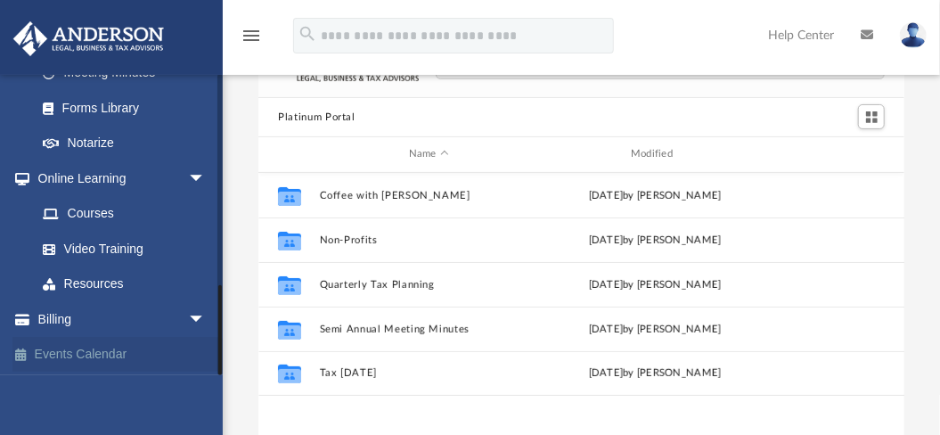
click at [77, 349] on link "Events Calendar" at bounding box center [122, 355] width 220 height 36
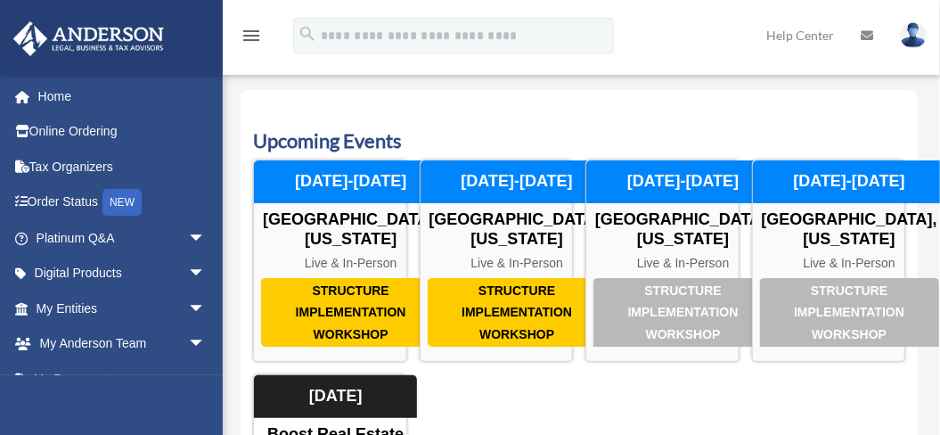
drag, startPoint x: 174, startPoint y: 187, endPoint x: 656, endPoint y: 127, distance: 485.9
click at [656, 127] on h3 "Upcoming Events" at bounding box center [579, 141] width 652 height 28
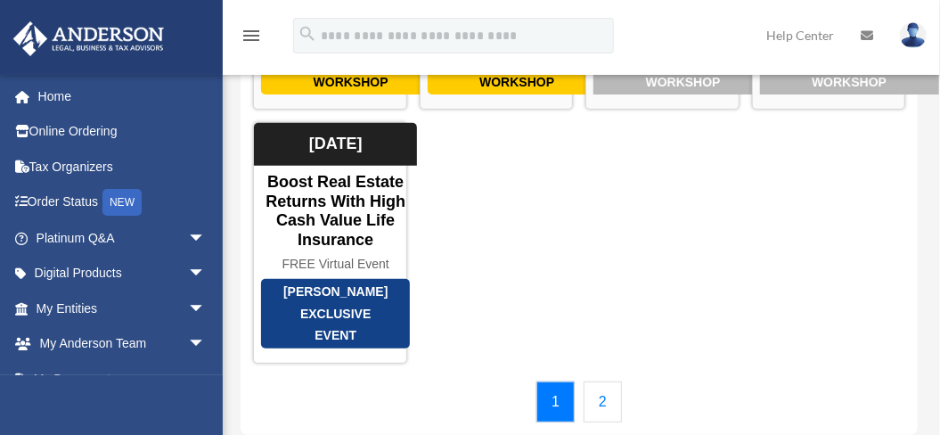
scroll to position [297, 0]
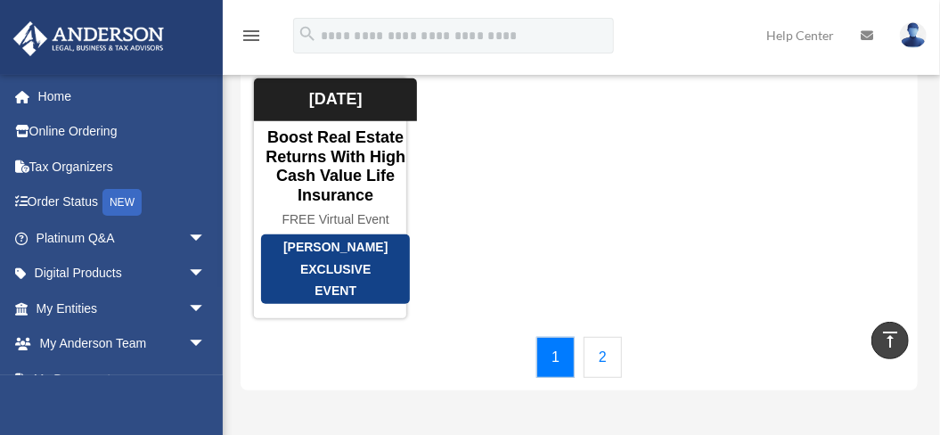
click at [591, 378] on link "2" at bounding box center [603, 357] width 38 height 41
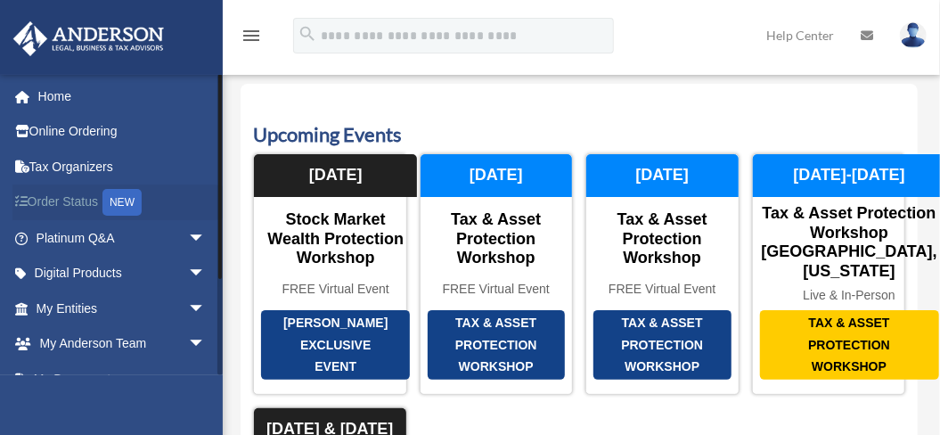
scroll to position [0, 0]
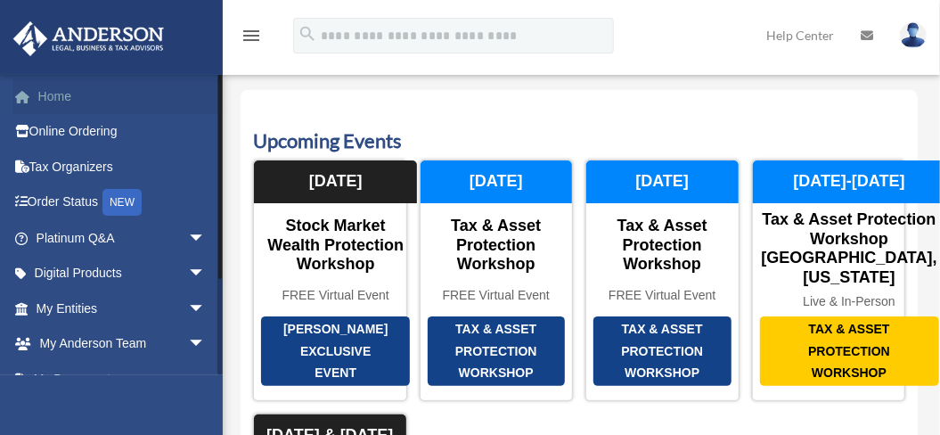
click at [59, 94] on link "Home" at bounding box center [122, 96] width 220 height 36
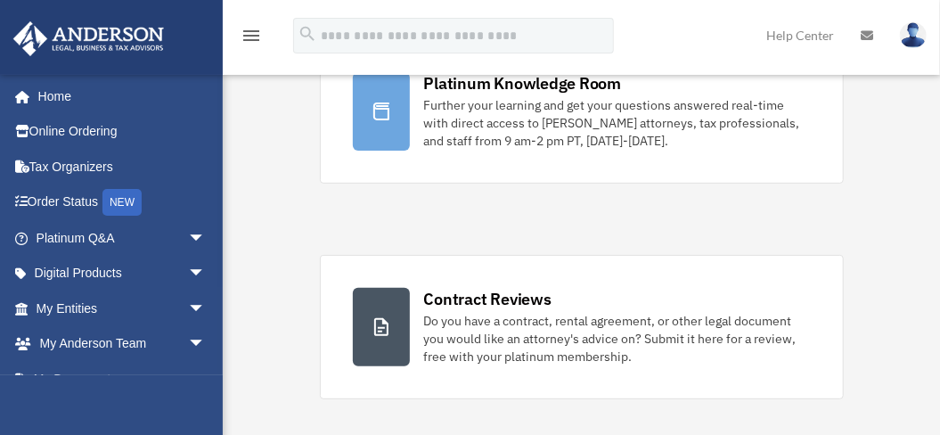
scroll to position [178, 0]
